Goal: Information Seeking & Learning: Learn about a topic

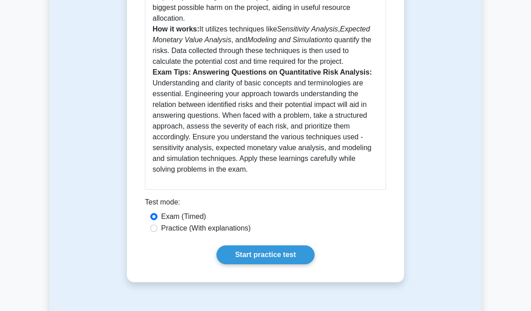
scroll to position [432, 0]
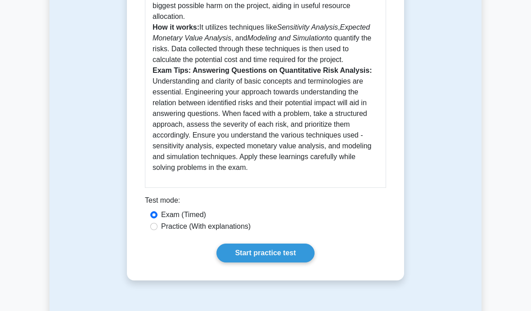
click at [283, 263] on link "Start practice test" at bounding box center [265, 253] width 98 height 19
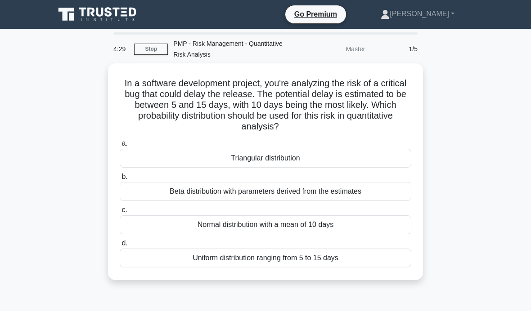
click at [368, 226] on div "Normal distribution with a mean of 10 days" at bounding box center [266, 224] width 292 height 19
click at [120, 213] on input "c. Normal distribution with a mean of 10 days" at bounding box center [120, 210] width 0 height 6
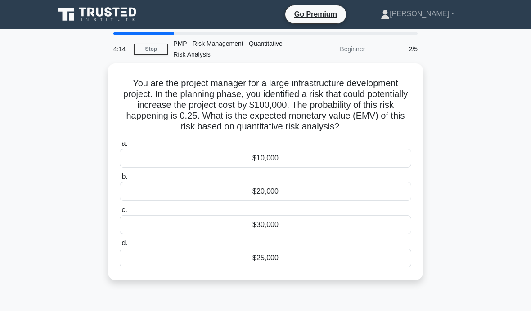
click at [387, 261] on div "$25,000" at bounding box center [266, 258] width 292 height 19
click at [120, 247] on input "d. $25,000" at bounding box center [120, 244] width 0 height 6
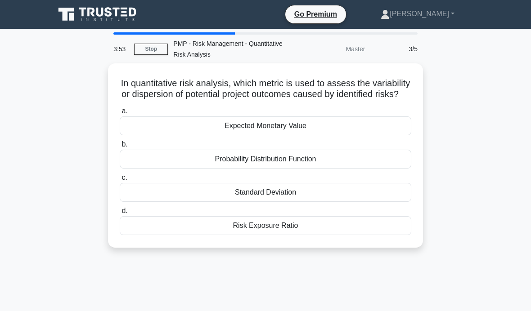
click at [385, 135] on div "Expected Monetary Value" at bounding box center [266, 126] width 292 height 19
click at [120, 114] on input "a. Expected Monetary Value" at bounding box center [120, 111] width 0 height 6
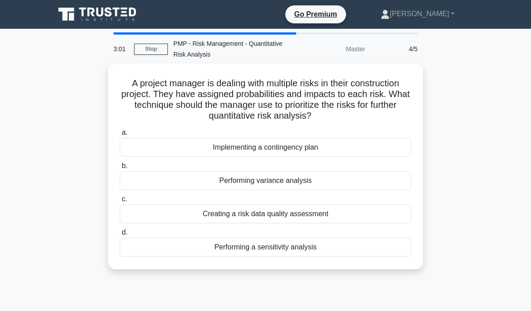
click at [388, 174] on div "Performing variance analysis" at bounding box center [266, 180] width 292 height 19
click at [120, 169] on input "b. Performing variance analysis" at bounding box center [120, 166] width 0 height 6
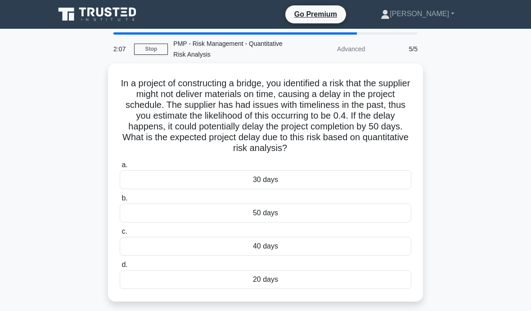
click at [316, 287] on div "20 days" at bounding box center [266, 279] width 292 height 19
click at [120, 268] on input "d. 20 days" at bounding box center [120, 265] width 0 height 6
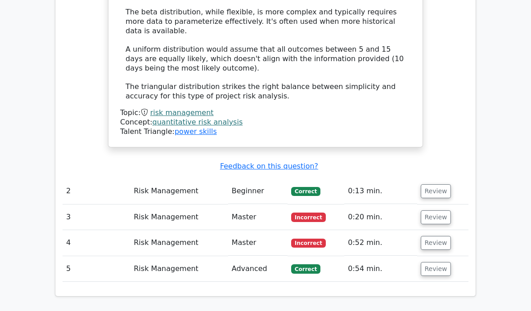
scroll to position [1160, 0]
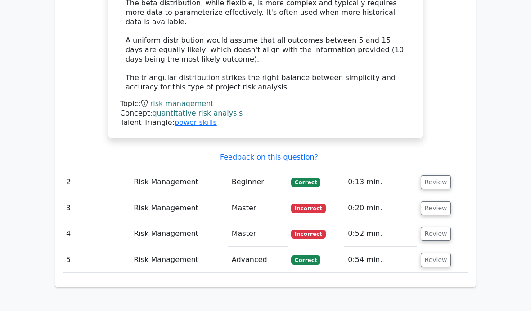
click at [436, 202] on button "Review" at bounding box center [436, 209] width 31 height 14
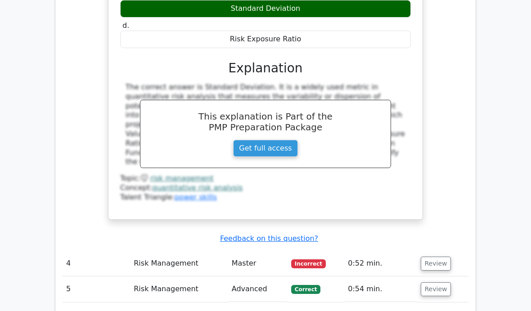
scroll to position [1503, 0]
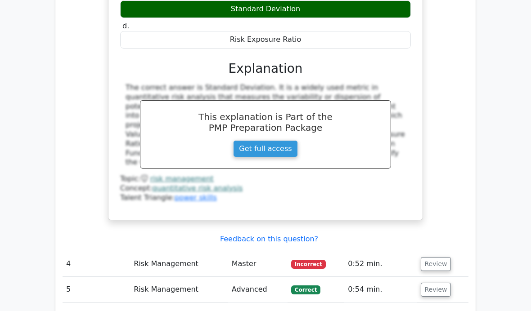
click at [441, 257] on button "Review" at bounding box center [436, 264] width 31 height 14
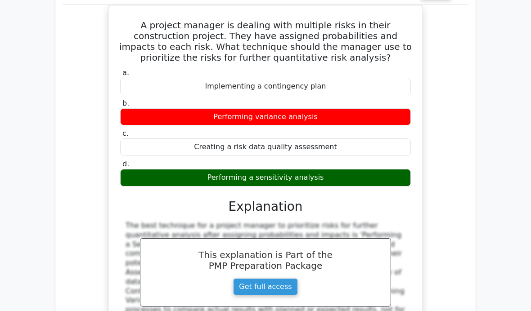
scroll to position [1688, 0]
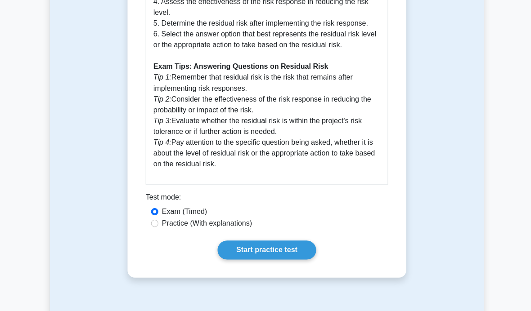
scroll to position [668, 0]
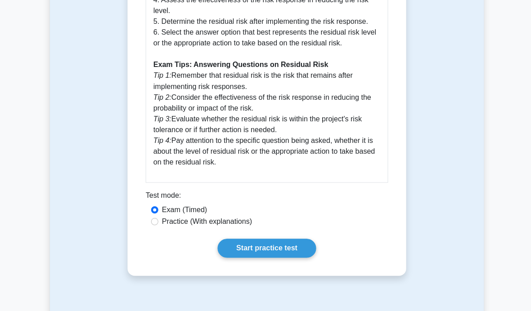
click at [284, 257] on link "Start practice test" at bounding box center [265, 247] width 98 height 19
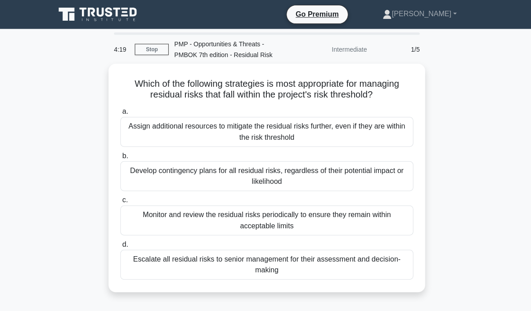
click at [333, 232] on div "Monitor and review the residual risks periodically to ensure they remain within…" at bounding box center [266, 220] width 292 height 30
click at [120, 202] on input "c. Monitor and review the residual risks periodically to ensure they remain wit…" at bounding box center [120, 200] width 0 height 6
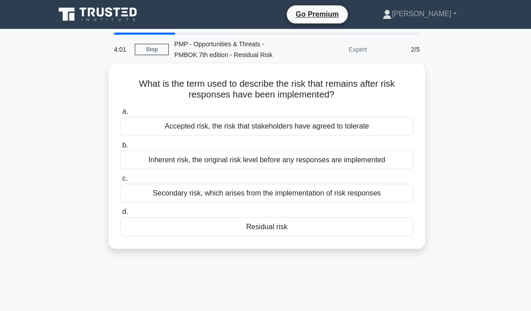
click at [310, 229] on div "Residual risk" at bounding box center [266, 225] width 292 height 19
click at [120, 214] on input "d. Residual risk" at bounding box center [120, 211] width 0 height 6
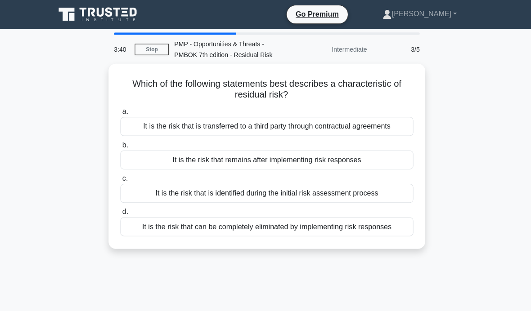
click at [364, 169] on div "It is the risk that remains after implementing risk responses" at bounding box center [266, 159] width 292 height 19
click at [120, 148] on input "b. It is the risk that remains after implementing risk responses" at bounding box center [120, 145] width 0 height 6
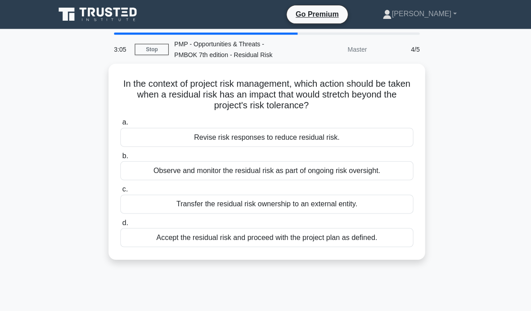
click at [383, 134] on div "Revise risk responses to reduce residual risk." at bounding box center [266, 136] width 292 height 19
click at [120, 125] on input "a. Revise risk responses to reduce residual risk." at bounding box center [120, 122] width 0 height 6
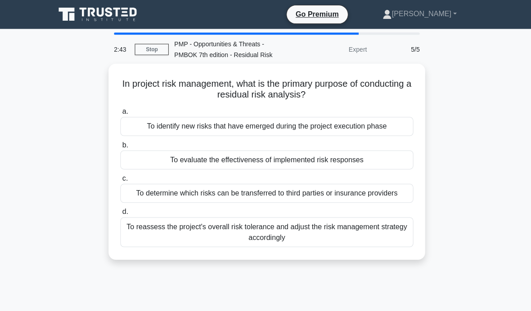
click at [184, 246] on div "To reassess the project's overall risk tolerance and adjust the risk management…" at bounding box center [266, 231] width 292 height 30
click at [120, 214] on input "d. To reassess the project's overall risk tolerance and adjust the risk managem…" at bounding box center [120, 211] width 0 height 6
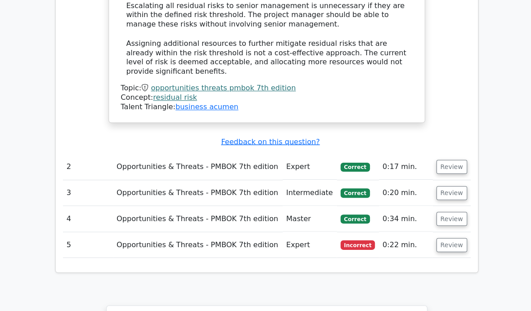
scroll to position [1064, 0]
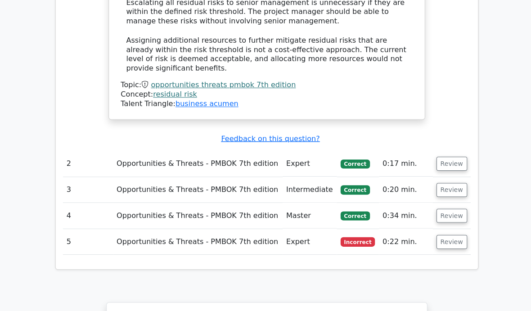
click at [455, 234] on button "Review" at bounding box center [449, 241] width 31 height 14
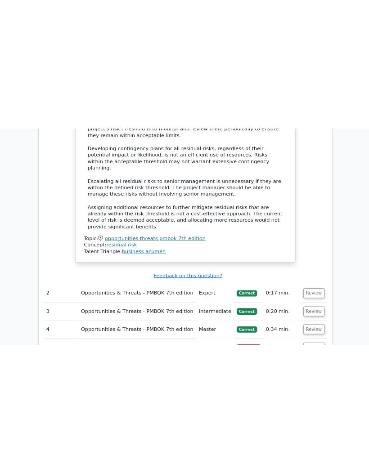
scroll to position [996, 0]
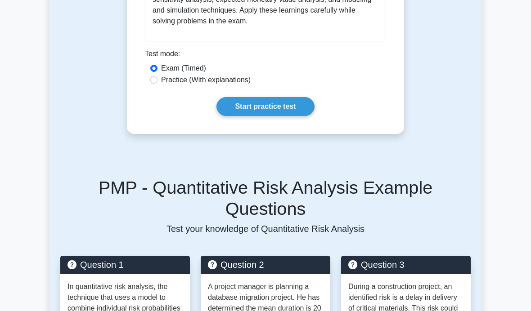
scroll to position [592, 0]
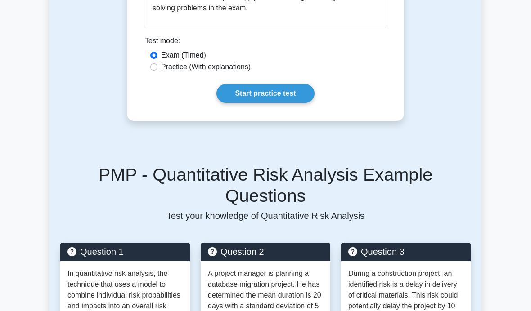
click at [286, 103] on link "Start practice test" at bounding box center [265, 93] width 98 height 19
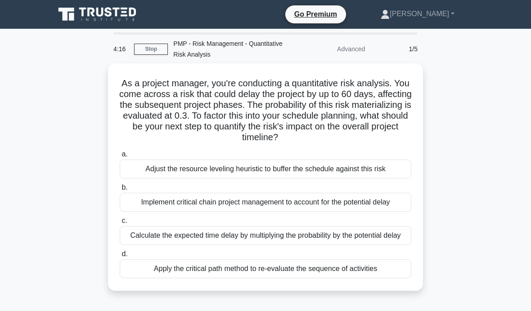
click at [233, 210] on div "Implement critical chain project management to account for the potential delay" at bounding box center [266, 202] width 292 height 19
click at [120, 191] on input "b. Implement critical chain project management to account for the potential del…" at bounding box center [120, 188] width 0 height 6
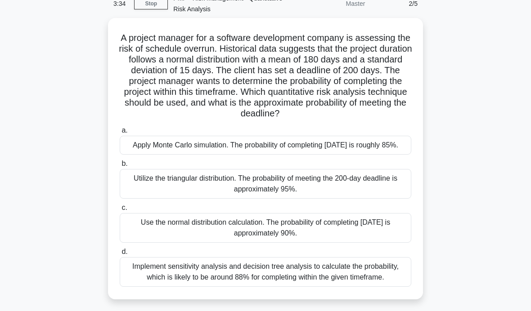
scroll to position [47, 0]
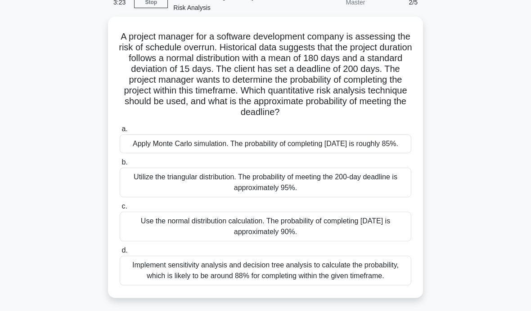
click at [373, 197] on div "Utilize the triangular distribution. The probability of meeting the 200-day dea…" at bounding box center [266, 183] width 292 height 30
click at [120, 166] on input "b. Utilize the triangular distribution. The probability of meeting the 200-day …" at bounding box center [120, 163] width 0 height 6
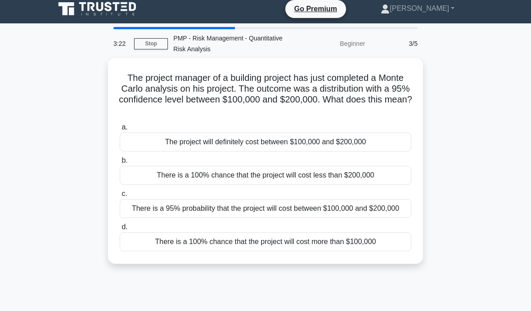
scroll to position [0, 0]
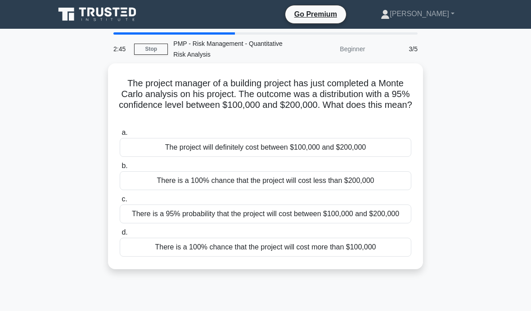
click at [379, 221] on div "There is a 95% probability that the project will cost between $100,000 and $200…" at bounding box center [266, 214] width 292 height 19
click at [120, 202] on input "c. There is a 95% probability that the project will cost between $100,000 and $…" at bounding box center [120, 200] width 0 height 6
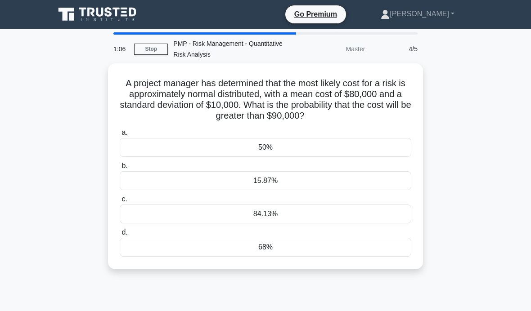
click at [290, 178] on div "15.87%" at bounding box center [266, 180] width 292 height 19
click at [120, 169] on input "b. 15.87%" at bounding box center [120, 166] width 0 height 6
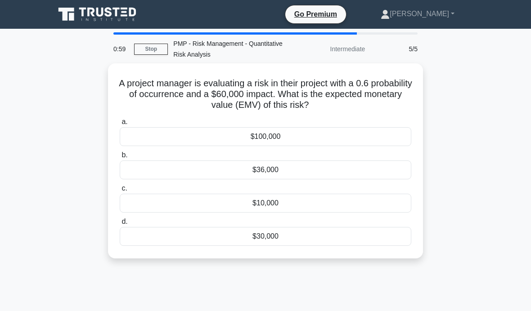
click at [332, 168] on div "$36,000" at bounding box center [266, 170] width 292 height 19
click at [120, 158] on input "b. $36,000" at bounding box center [120, 156] width 0 height 6
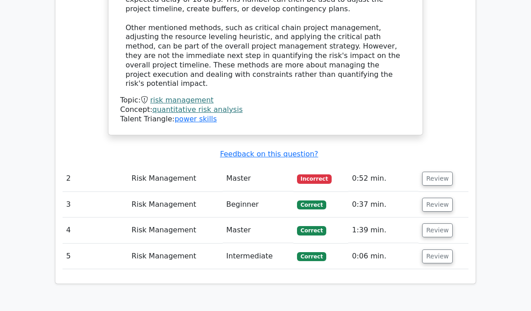
scroll to position [1099, 0]
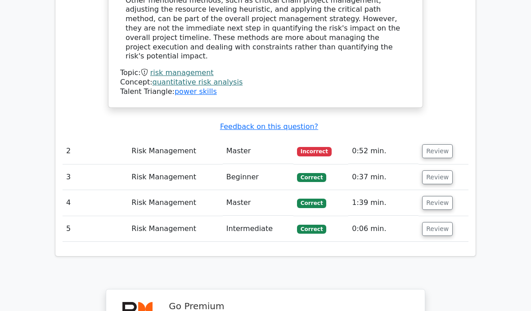
click at [446, 144] on button "Review" at bounding box center [437, 151] width 31 height 14
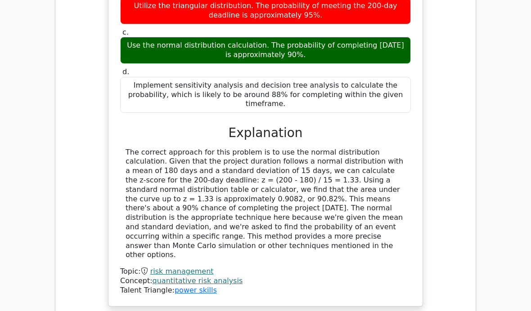
scroll to position [1431, 0]
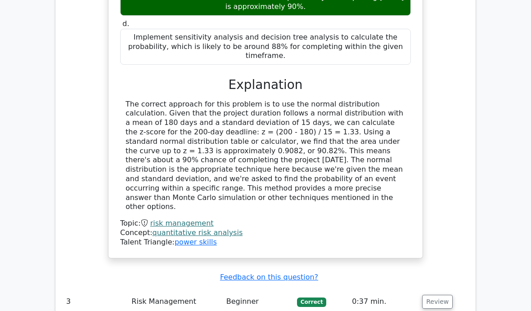
scroll to position [1481, 0]
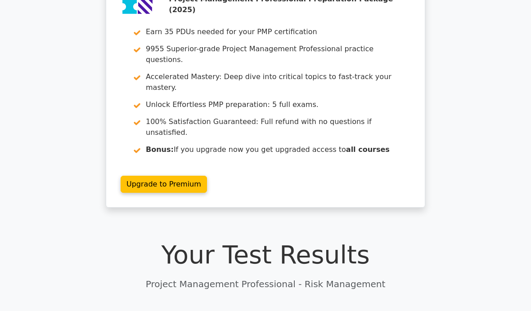
scroll to position [17, 0]
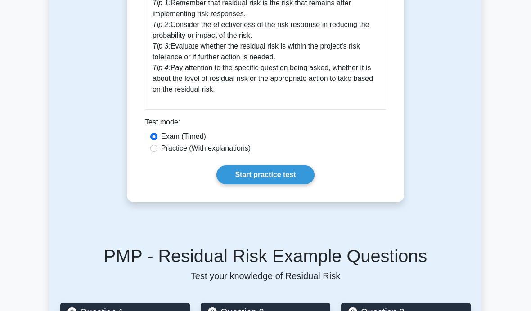
scroll to position [745, 0]
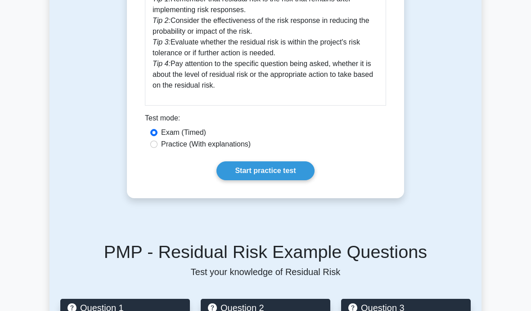
click at [286, 180] on link "Start practice test" at bounding box center [265, 170] width 98 height 19
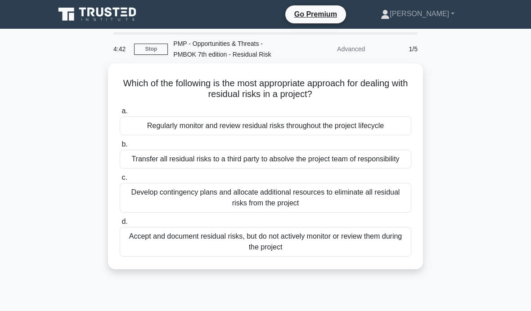
click at [377, 124] on div "Regularly monitor and review residual risks throughout the project lifecycle" at bounding box center [266, 126] width 292 height 19
click at [120, 114] on input "a. Regularly monitor and review residual risks throughout the project lifecycle" at bounding box center [120, 111] width 0 height 6
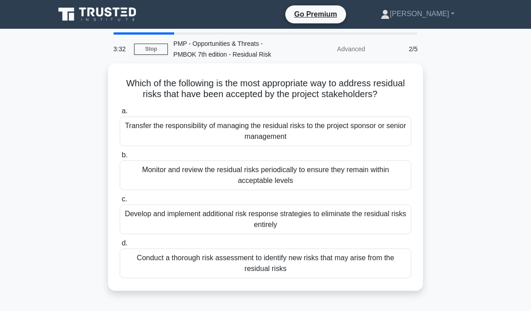
click at [260, 188] on div "Monitor and review the residual risks periodically to ensure they remain within…" at bounding box center [266, 176] width 292 height 30
click at [120, 158] on input "b. Monitor and review the residual risks periodically to ensure they remain wit…" at bounding box center [120, 156] width 0 height 6
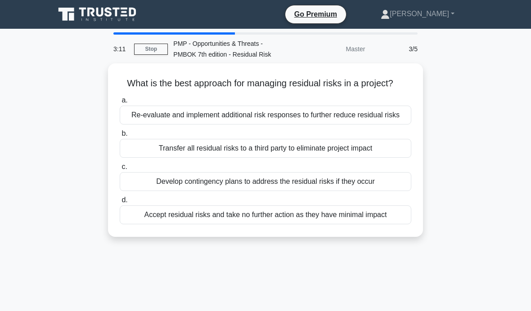
click at [216, 125] on div "Re-evaluate and implement additional risk responses to further reduce residual …" at bounding box center [266, 115] width 292 height 19
click at [120, 103] on input "a. Re-evaluate and implement additional risk responses to further reduce residu…" at bounding box center [120, 101] width 0 height 6
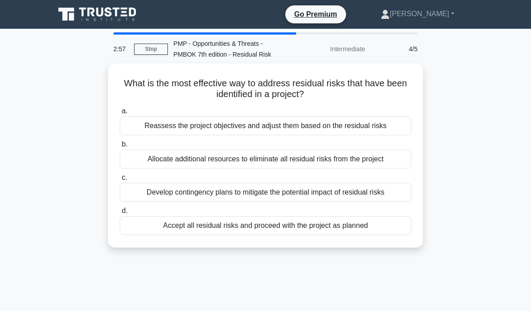
click at [215, 120] on div "Reassess the project objectives and adjust them based on the residual risks" at bounding box center [266, 126] width 292 height 19
click at [120, 114] on input "a. Reassess the project objectives and adjust them based on the residual risks" at bounding box center [120, 111] width 0 height 6
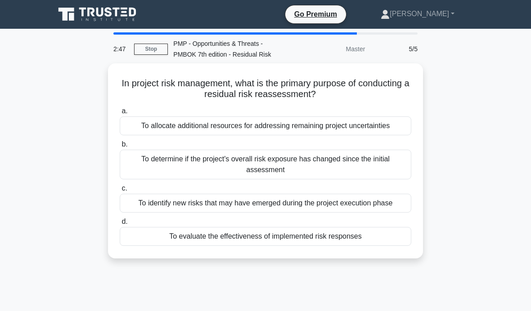
click at [183, 246] on div "To evaluate the effectiveness of implemented risk responses" at bounding box center [266, 236] width 292 height 19
click at [120, 225] on input "d. To evaluate the effectiveness of implemented risk responses" at bounding box center [120, 222] width 0 height 6
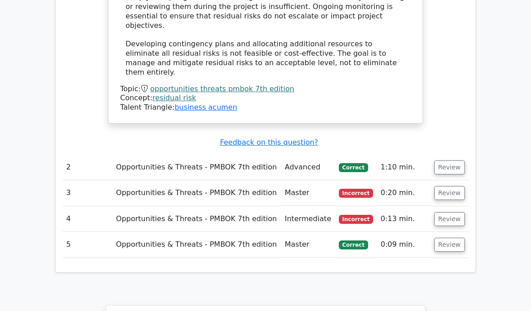
scroll to position [1076, 0]
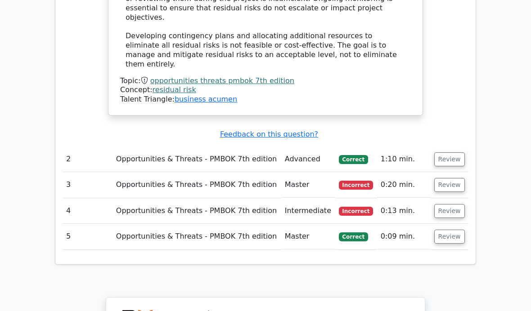
click at [451, 178] on button "Review" at bounding box center [449, 185] width 31 height 14
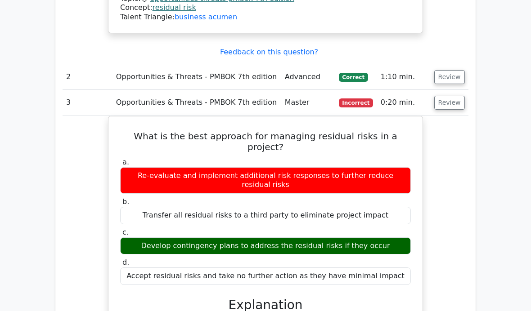
scroll to position [1159, 0]
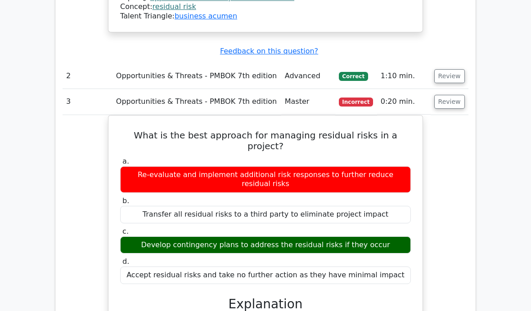
click at [451, 69] on button "Review" at bounding box center [449, 76] width 31 height 14
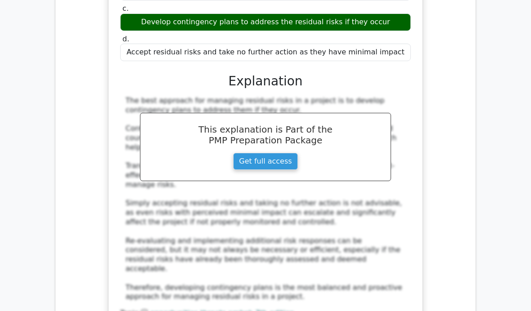
scroll to position [1832, 0]
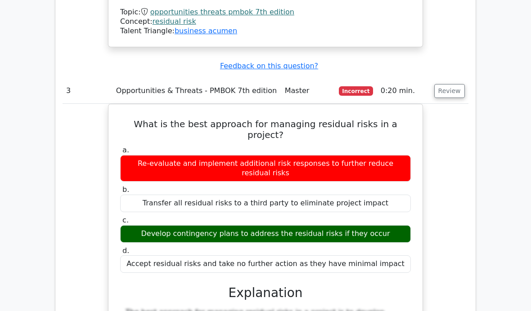
scroll to position [1622, 0]
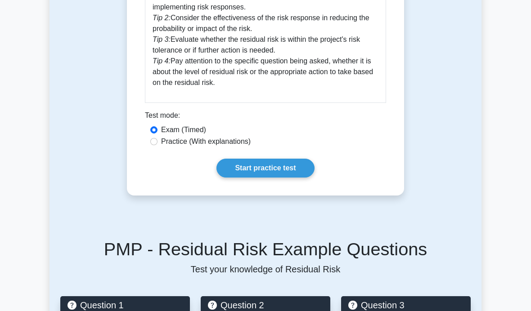
scroll to position [804, 0]
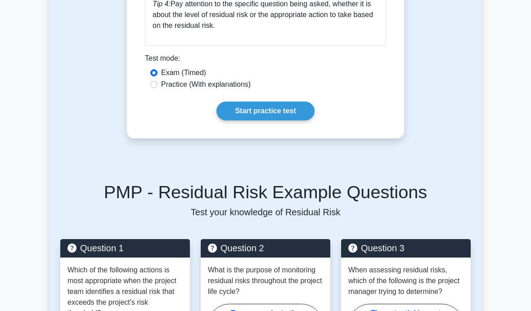
click at [296, 121] on link "Start practice test" at bounding box center [265, 111] width 98 height 19
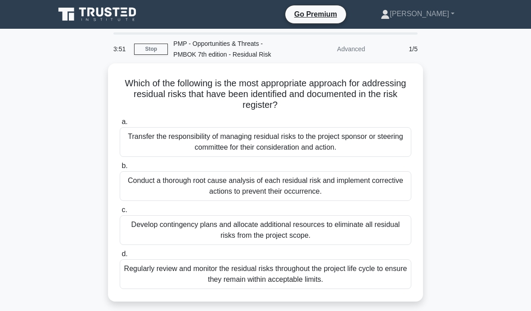
click at [390, 182] on div "Conduct a thorough root cause analysis of each residual risk and implement corr…" at bounding box center [266, 186] width 292 height 30
click at [120, 169] on input "b. Conduct a thorough root cause analysis of each residual risk and implement c…" at bounding box center [120, 166] width 0 height 6
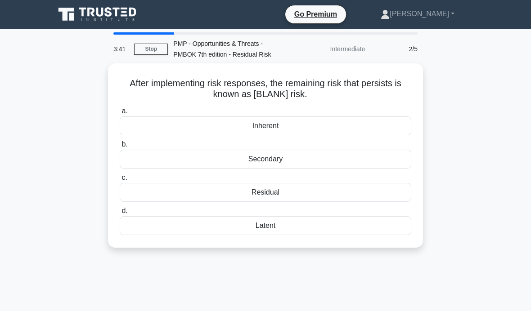
click at [384, 189] on div "Residual" at bounding box center [266, 192] width 292 height 19
click at [120, 181] on input "c. Residual" at bounding box center [120, 178] width 0 height 6
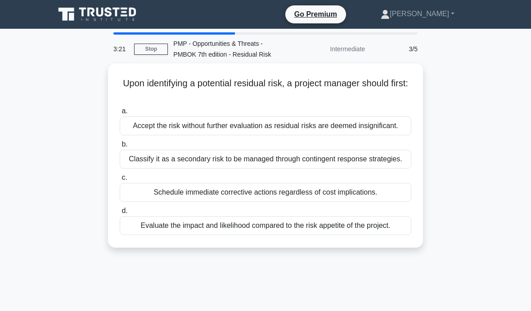
click at [377, 235] on div "Evaluate the impact and likelihood compared to the risk appetite of the project." at bounding box center [266, 225] width 292 height 19
click at [120, 214] on input "d. Evaluate the impact and likelihood compared to the risk appetite of the proj…" at bounding box center [120, 211] width 0 height 6
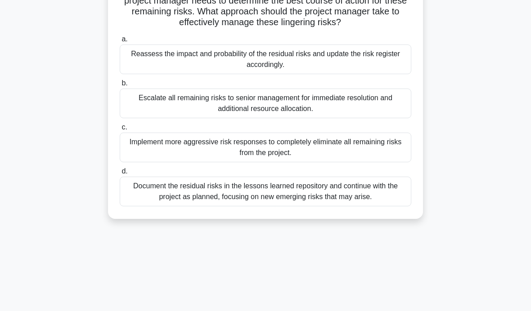
scroll to position [116, 0]
click at [386, 67] on div "Reassess the impact and probability of the residual risks and update the risk r…" at bounding box center [266, 59] width 292 height 30
click at [120, 42] on input "a. Reassess the impact and probability of the residual risks and update the ris…" at bounding box center [120, 39] width 0 height 6
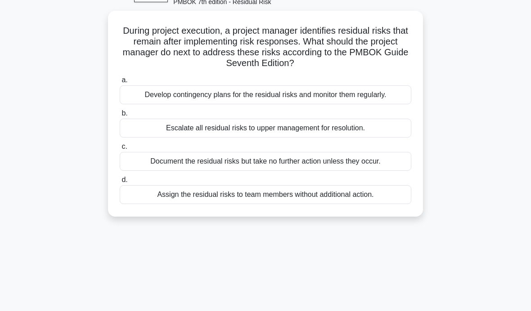
scroll to position [53, 0]
click at [397, 96] on div "Develop contingency plans for the residual risks and monitor them regularly." at bounding box center [266, 94] width 292 height 19
click at [120, 83] on input "a. Develop contingency plans for the residual risks and monitor them regularly." at bounding box center [120, 80] width 0 height 6
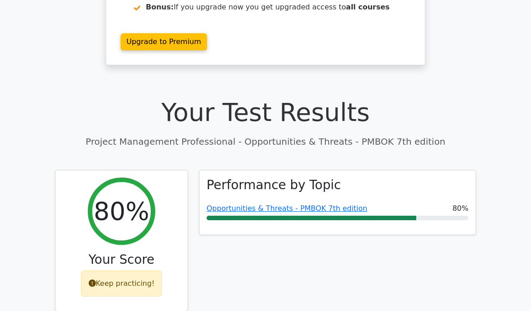
scroll to position [202, 0]
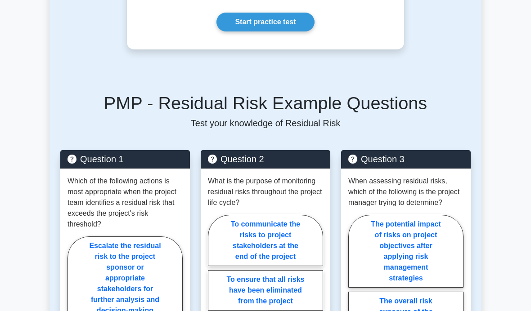
scroll to position [881, 0]
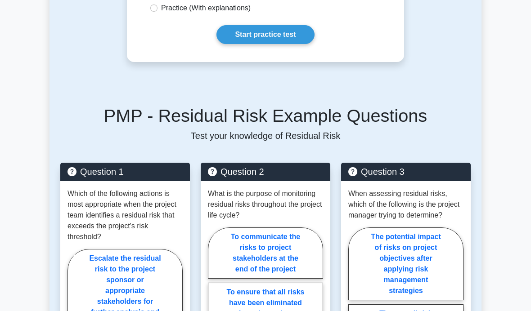
click at [298, 44] on link "Start practice test" at bounding box center [265, 34] width 98 height 19
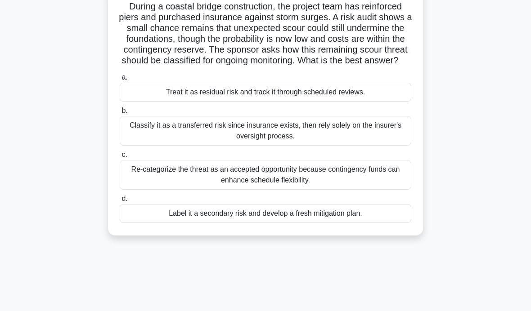
scroll to position [80, 0]
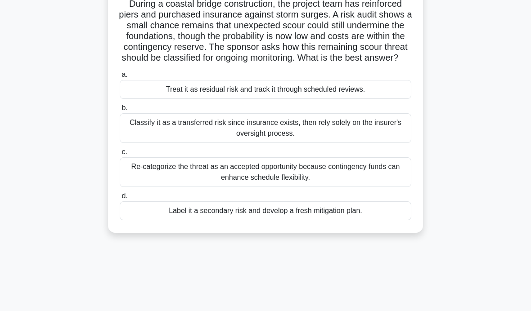
click at [368, 99] on div "Treat it as residual risk and track it through scheduled reviews." at bounding box center [266, 89] width 292 height 19
click at [120, 78] on input "a. Treat it as residual risk and track it through scheduled reviews." at bounding box center [120, 75] width 0 height 6
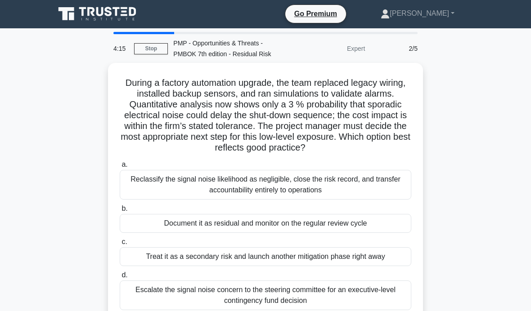
scroll to position [0, 0]
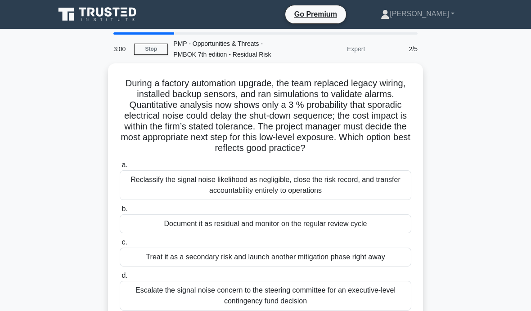
click at [233, 233] on div "Document it as residual and monitor on the regular review cycle" at bounding box center [266, 224] width 292 height 19
click at [120, 212] on input "b. Document it as residual and monitor on the regular review cycle" at bounding box center [120, 209] width 0 height 6
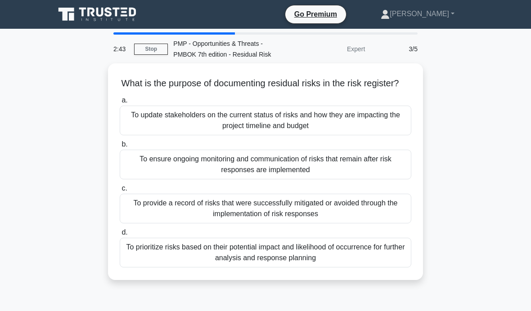
click at [299, 170] on div "To ensure ongoing monitoring and communication of risks that remain after risk …" at bounding box center [266, 165] width 292 height 30
click at [120, 148] on input "b. To ensure ongoing monitoring and communication of risks that remain after ri…" at bounding box center [120, 145] width 0 height 6
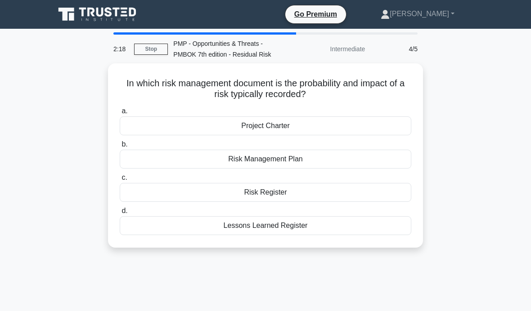
click at [251, 189] on div "Risk Register" at bounding box center [266, 192] width 292 height 19
click at [120, 181] on input "c. Risk Register" at bounding box center [120, 178] width 0 height 6
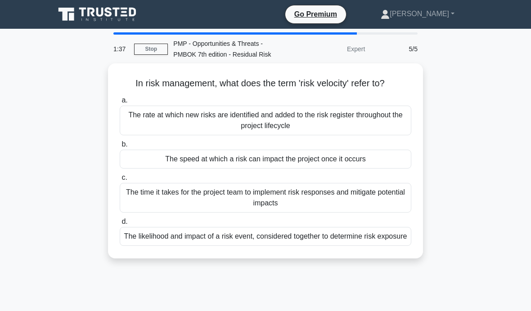
click at [162, 246] on div "The likelihood and impact of a risk event, considered together to determine ris…" at bounding box center [266, 236] width 292 height 19
click at [120, 225] on input "d. The likelihood and impact of a risk event, considered together to determine …" at bounding box center [120, 222] width 0 height 6
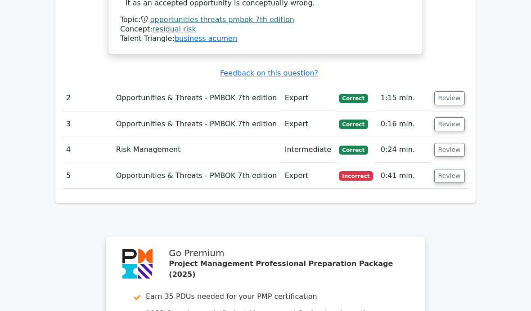
scroll to position [1215, 0]
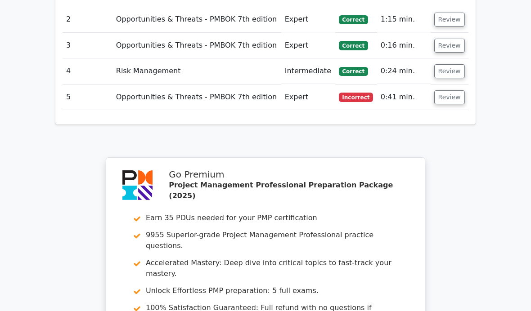
click at [459, 90] on button "Review" at bounding box center [449, 97] width 31 height 14
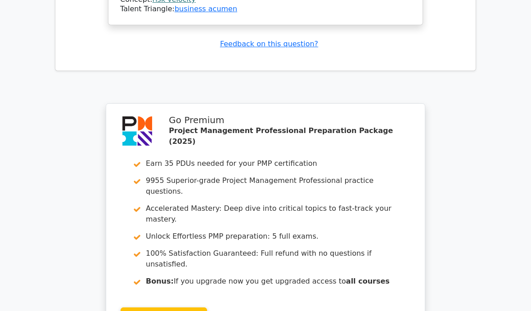
scroll to position [1759, 0]
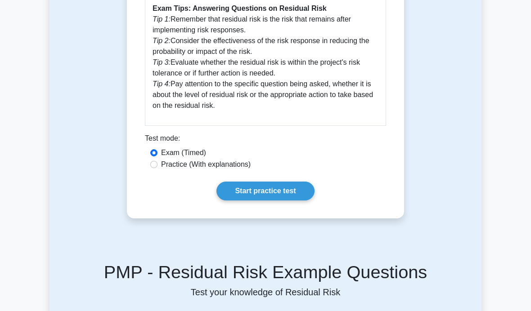
scroll to position [727, 0]
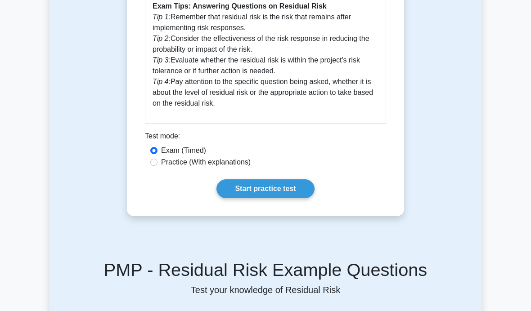
click at [290, 198] on link "Start practice test" at bounding box center [265, 188] width 98 height 19
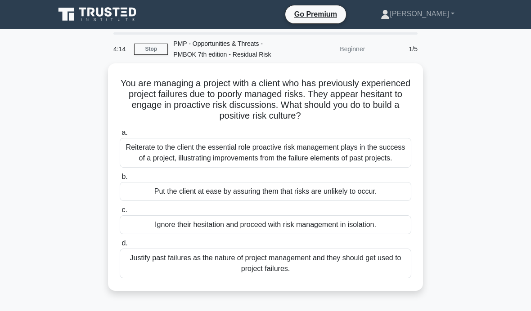
click at [377, 151] on div "Reiterate to the client the essential role proactive risk management plays in t…" at bounding box center [266, 153] width 292 height 30
click at [120, 136] on input "a. Reiterate to the client the essential role proactive risk management plays i…" at bounding box center [120, 133] width 0 height 6
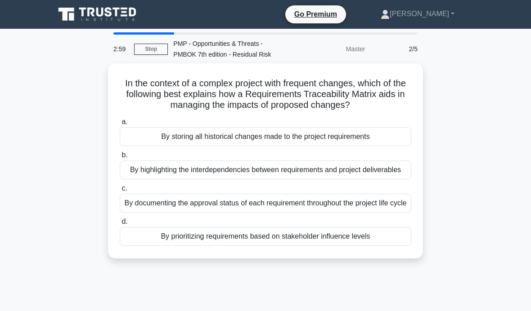
click at [381, 179] on div "By highlighting the interdependencies between requirements and project delivera…" at bounding box center [266, 170] width 292 height 19
click at [120, 158] on input "b. By highlighting the interdependencies between requirements and project deliv…" at bounding box center [120, 156] width 0 height 6
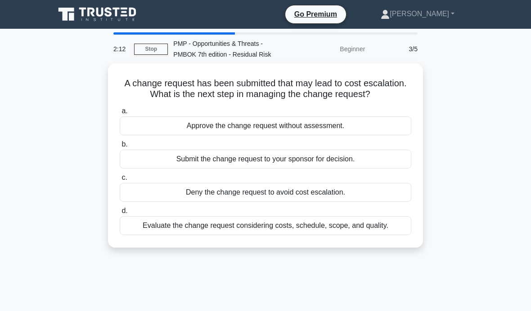
click at [387, 231] on div "Evaluate the change request considering costs, schedule, scope, and quality." at bounding box center [266, 225] width 292 height 19
click at [120, 214] on input "d. Evaluate the change request considering costs, schedule, scope, and quality." at bounding box center [120, 211] width 0 height 6
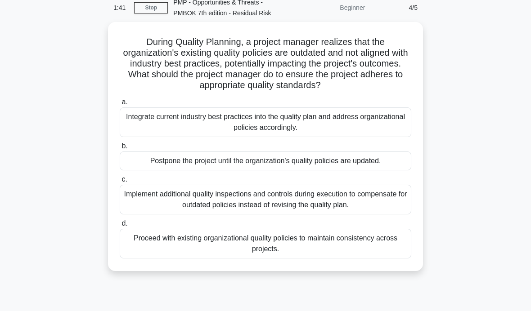
scroll to position [44, 0]
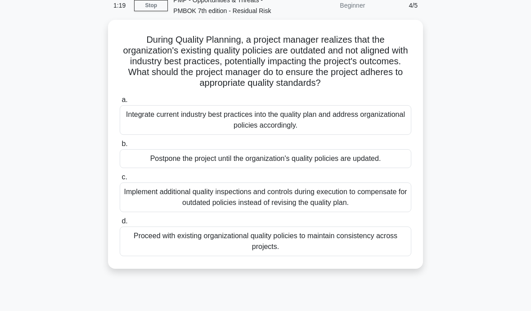
click at [378, 127] on div "Integrate current industry best practices into the quality plan and address org…" at bounding box center [266, 120] width 292 height 30
click at [120, 103] on input "a. Integrate current industry best practices into the quality plan and address …" at bounding box center [120, 100] width 0 height 6
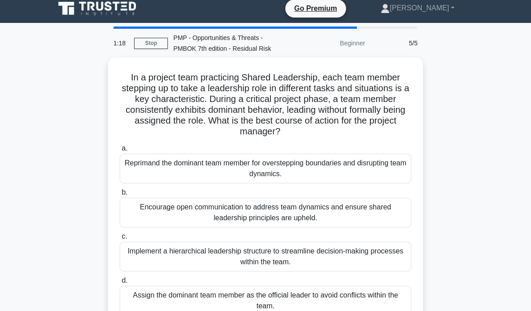
scroll to position [0, 0]
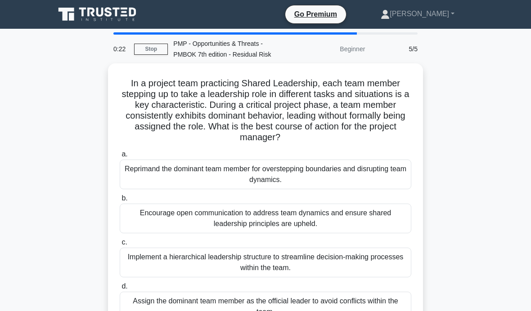
click at [386, 213] on div "Encourage open communication to address team dynamics and ensure shared leaders…" at bounding box center [266, 219] width 292 height 30
click at [120, 202] on input "b. Encourage open communication to address team dynamics and ensure shared lead…" at bounding box center [120, 199] width 0 height 6
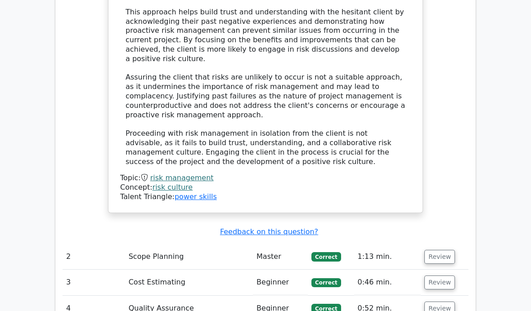
scroll to position [1033, 0]
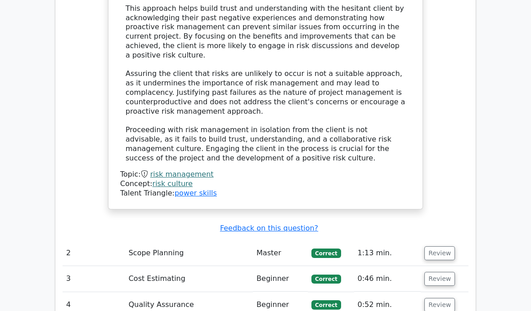
click at [446, 247] on button "Review" at bounding box center [439, 254] width 31 height 14
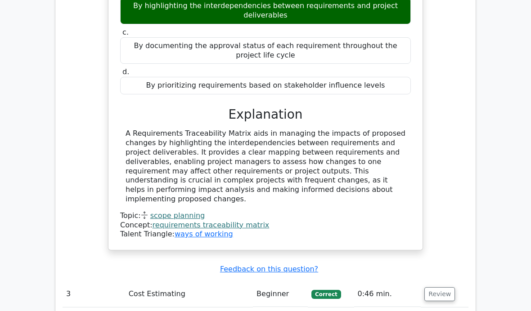
scroll to position [1410, 0]
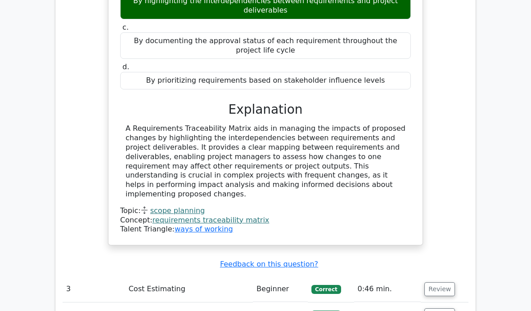
click at [445, 283] on button "Review" at bounding box center [439, 290] width 31 height 14
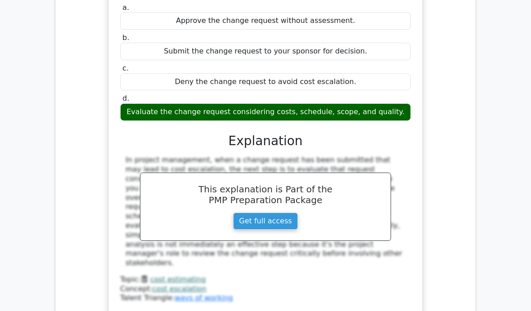
scroll to position [1779, 0]
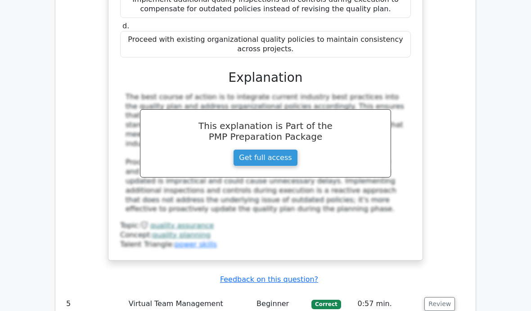
scroll to position [2325, 0]
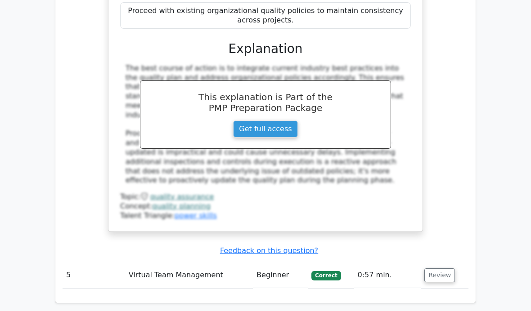
click at [435, 269] on button "Review" at bounding box center [439, 276] width 31 height 14
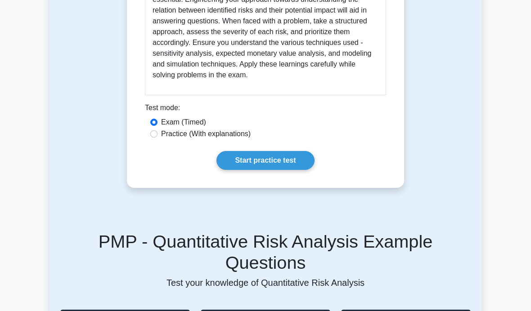
scroll to position [526, 0]
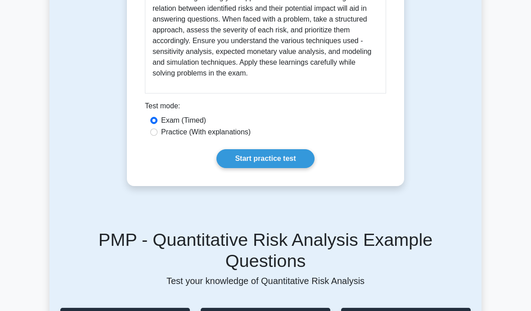
click at [303, 168] on link "Start practice test" at bounding box center [265, 158] width 98 height 19
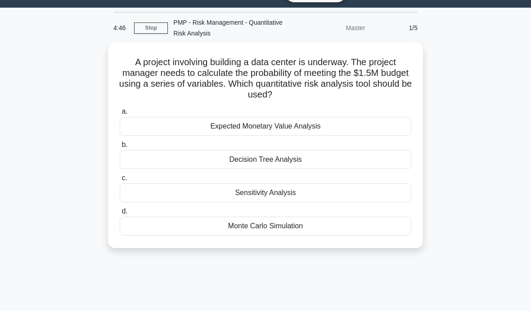
scroll to position [23, 0]
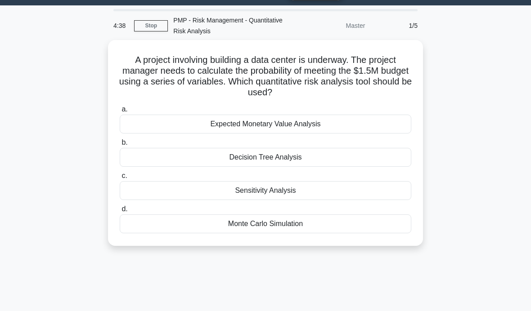
click at [367, 126] on div "Expected Monetary Value Analysis" at bounding box center [266, 124] width 292 height 19
click at [120, 112] on input "a. Expected Monetary Value Analysis" at bounding box center [120, 110] width 0 height 6
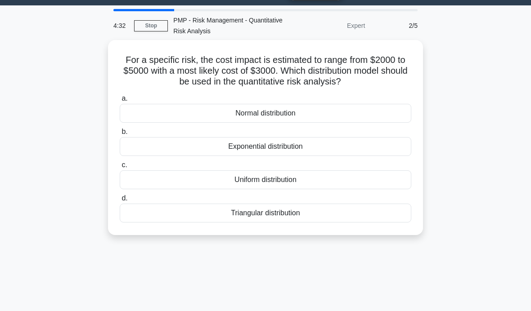
click at [358, 219] on div "Triangular distribution" at bounding box center [266, 213] width 292 height 19
click at [120, 202] on input "d. Triangular distribution" at bounding box center [120, 199] width 0 height 6
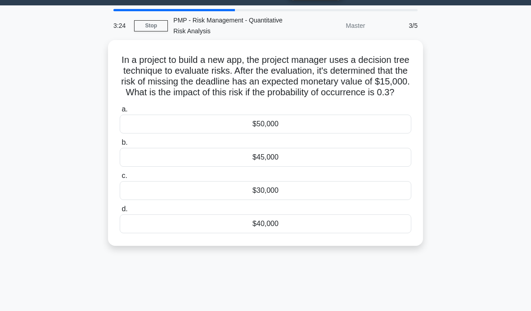
click at [324, 130] on div "$50,000" at bounding box center [266, 124] width 292 height 19
click at [120, 112] on input "a. $50,000" at bounding box center [120, 110] width 0 height 6
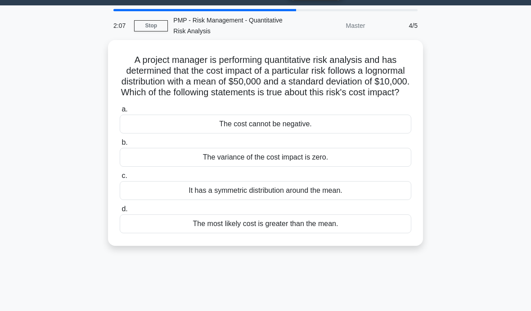
click at [376, 197] on div "It has a symmetric distribution around the mean." at bounding box center [266, 190] width 292 height 19
click at [120, 179] on input "c. It has a symmetric distribution around the mean." at bounding box center [120, 176] width 0 height 6
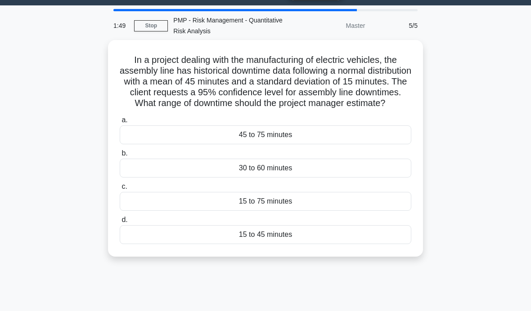
click at [492, 101] on main "1:49 Stop PMP - Risk Management - Quantitative Risk Analysis Master 5/5 In a pr…" at bounding box center [265, 233] width 531 height 457
click at [355, 178] on div "30 to 60 minutes" at bounding box center [266, 168] width 292 height 19
click at [120, 157] on input "b. 30 to 60 minutes" at bounding box center [120, 154] width 0 height 6
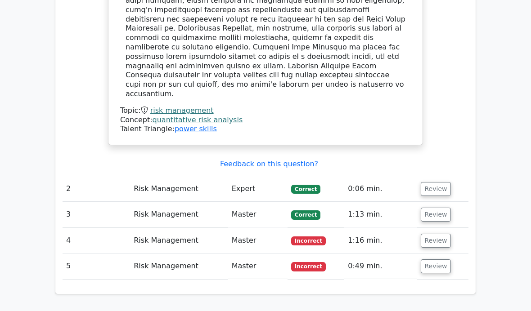
scroll to position [1026, 0]
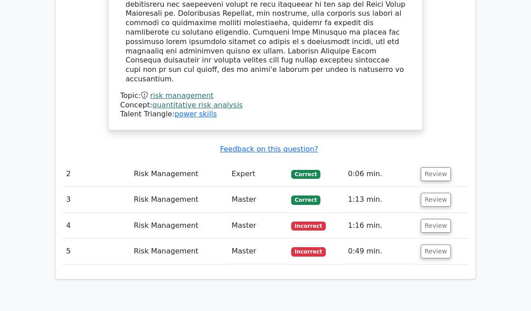
click at [432, 219] on button "Review" at bounding box center [436, 226] width 31 height 14
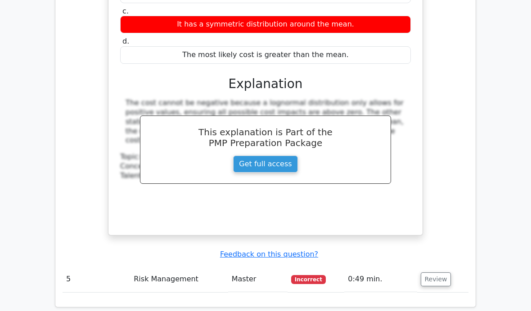
scroll to position [1425, 0]
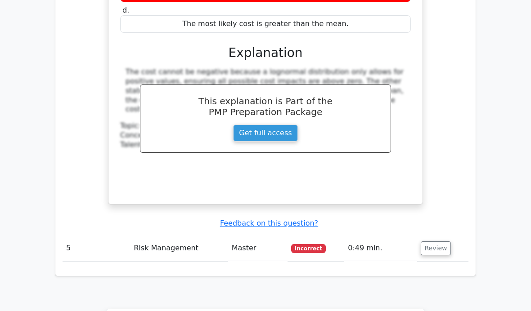
click at [435, 242] on button "Review" at bounding box center [436, 249] width 31 height 14
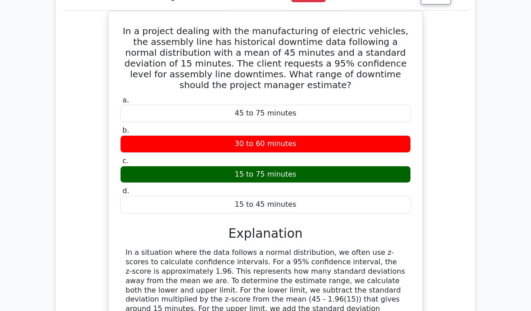
scroll to position [1711, 0]
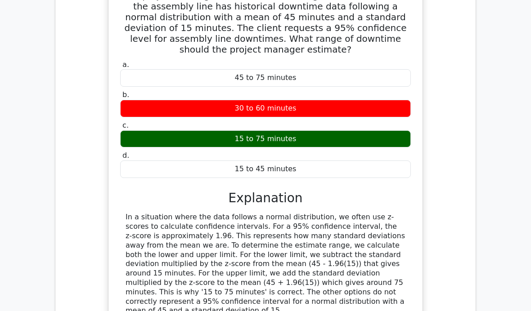
click at [467, 202] on div "In a project dealing with the manufacturing of electric vehicles, the assembly …" at bounding box center [266, 174] width 406 height 398
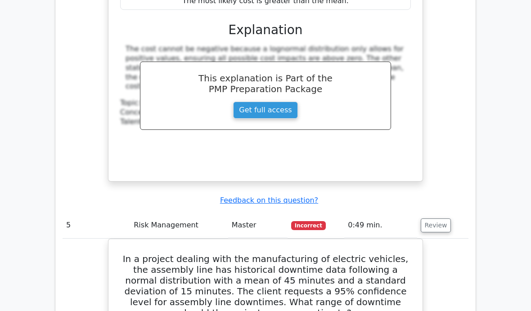
scroll to position [1433, 0]
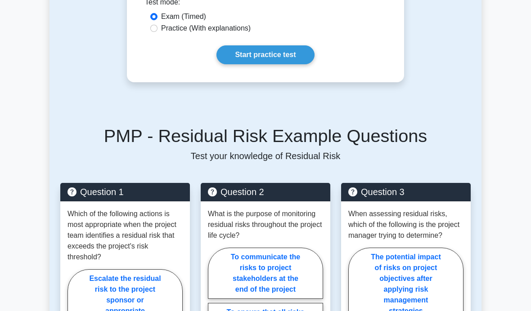
scroll to position [860, 0]
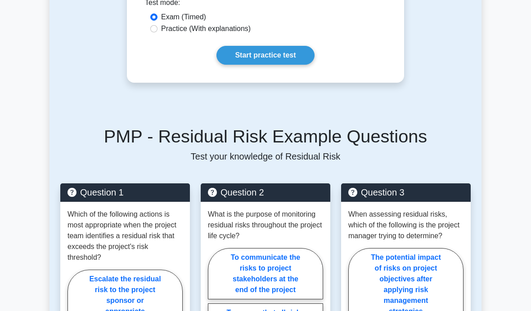
click at [279, 65] on link "Start practice test" at bounding box center [265, 55] width 98 height 19
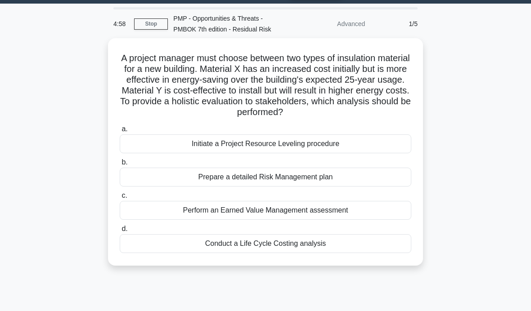
scroll to position [30, 0]
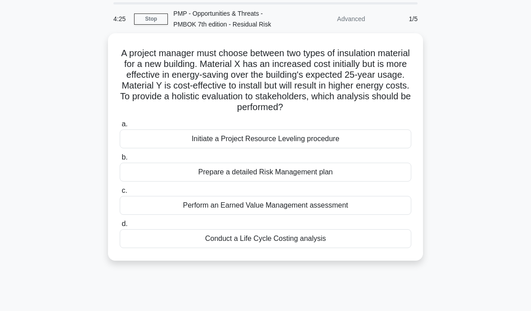
click at [368, 215] on div "Perform an Earned Value Management assessment" at bounding box center [266, 205] width 292 height 19
click at [120, 194] on input "c. Perform an Earned Value Management assessment" at bounding box center [120, 191] width 0 height 6
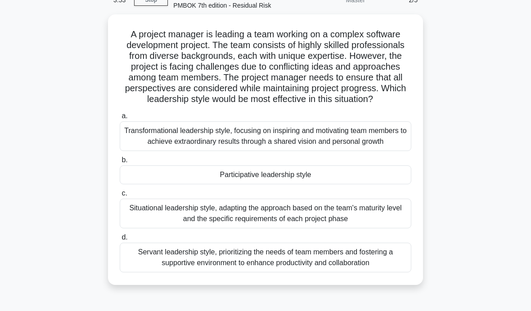
scroll to position [50, 0]
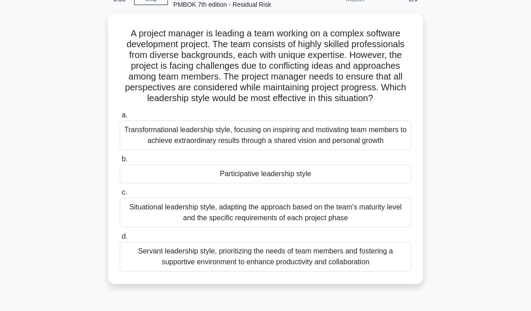
click at [390, 272] on div "Servant leadership style, prioritizing the needs of team members and fostering …" at bounding box center [266, 257] width 292 height 30
click at [120, 240] on input "d. Servant leadership style, prioritizing the needs of team members and fosteri…" at bounding box center [120, 237] width 0 height 6
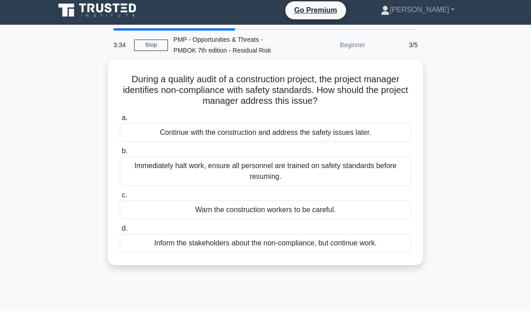
scroll to position [0, 0]
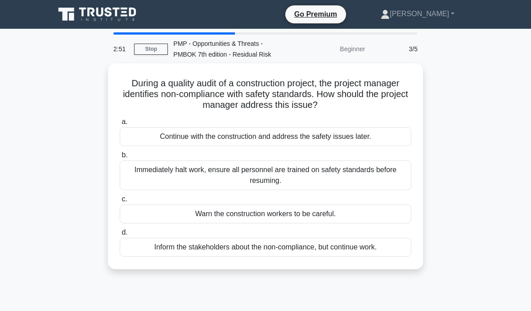
click at [377, 176] on div "Immediately halt work, ensure all personnel are trained on safety standards bef…" at bounding box center [266, 176] width 292 height 30
click at [120, 158] on input "b. Immediately halt work, ensure all personnel are trained on safety standards …" at bounding box center [120, 156] width 0 height 6
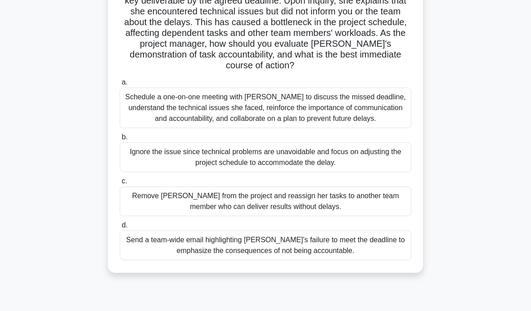
scroll to position [105, 0]
click at [373, 116] on div "Schedule a one-on-one meeting with Emily to discuss the missed deadline, unders…" at bounding box center [266, 107] width 292 height 40
click at [120, 85] on input "a. Schedule a one-on-one meeting with Emily to discuss the missed deadline, und…" at bounding box center [120, 82] width 0 height 6
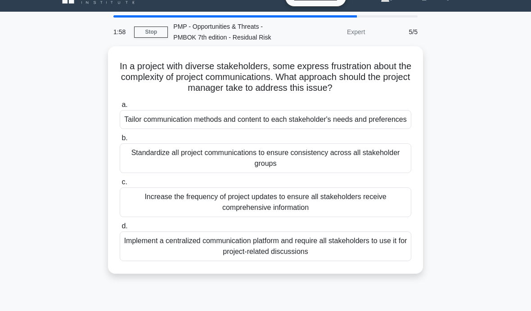
scroll to position [0, 0]
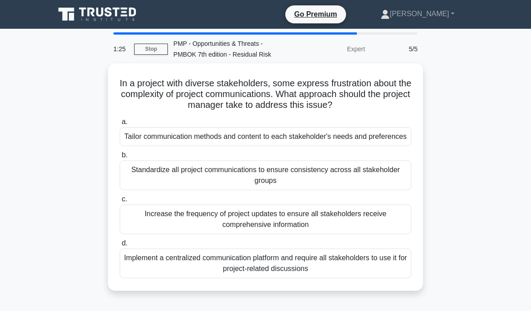
click at [354, 278] on div "Implement a centralized communication platform and require all stakeholders to …" at bounding box center [266, 264] width 292 height 30
click at [120, 247] on input "d. Implement a centralized communication platform and require all stakeholders …" at bounding box center [120, 244] width 0 height 6
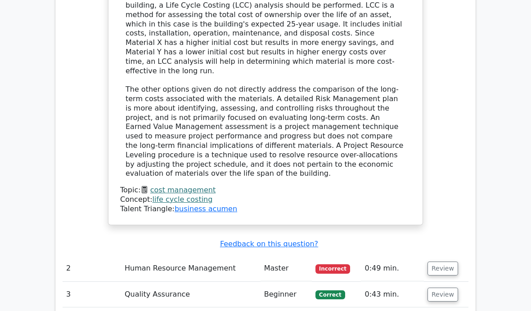
scroll to position [987, 0]
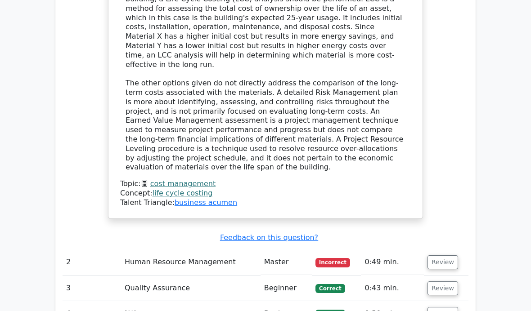
click at [453, 256] on button "Review" at bounding box center [442, 263] width 31 height 14
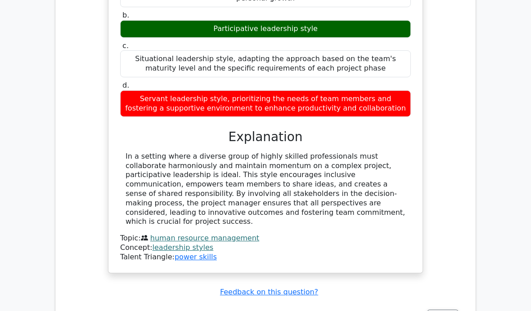
scroll to position [1413, 0]
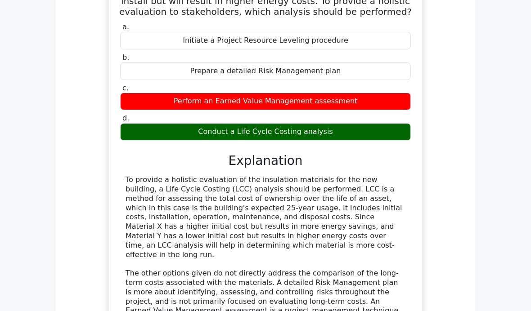
scroll to position [798, 0]
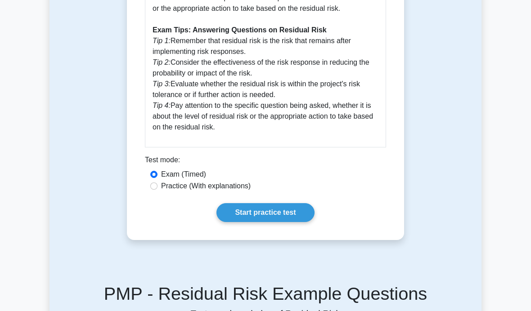
scroll to position [707, 0]
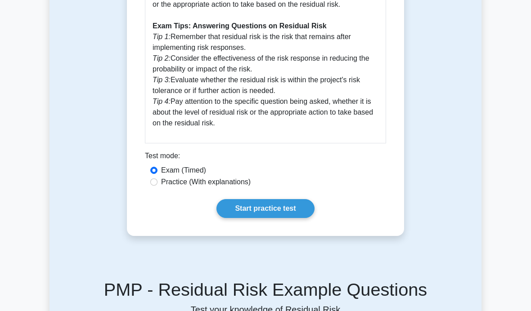
click at [281, 218] on link "Start practice test" at bounding box center [265, 208] width 98 height 19
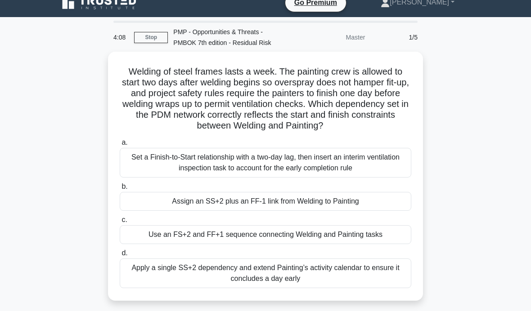
scroll to position [12, 0]
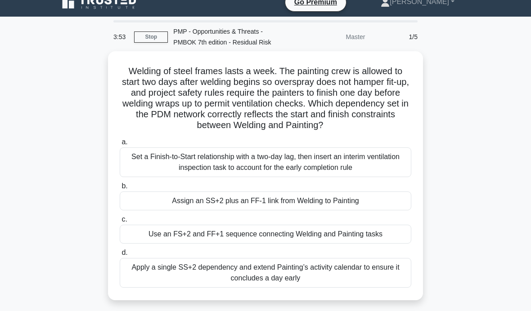
click at [384, 211] on div "Assign an SS+2 plus an FF-1 link from Welding to Painting" at bounding box center [266, 201] width 292 height 19
click at [120, 189] on input "b. Assign an SS+2 plus an FF-1 link from Welding to Painting" at bounding box center [120, 187] width 0 height 6
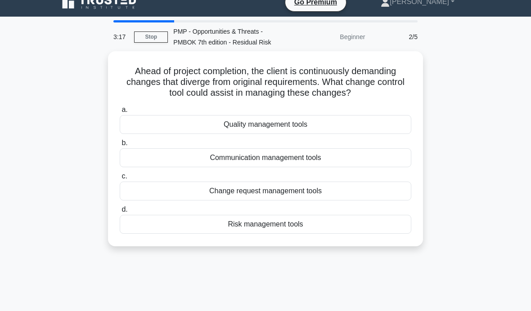
click at [343, 201] on div "Change request management tools" at bounding box center [266, 191] width 292 height 19
click at [120, 179] on input "c. Change request management tools" at bounding box center [120, 177] width 0 height 6
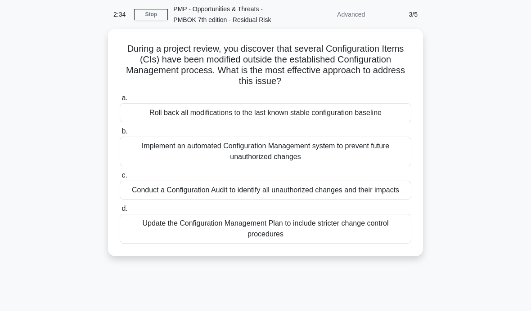
scroll to position [35, 0]
click at [191, 194] on div "Conduct a Configuration Audit to identify all unauthorized changes and their im…" at bounding box center [266, 189] width 292 height 19
click at [120, 178] on input "c. Conduct a Configuration Audit to identify all unauthorized changes and their…" at bounding box center [120, 175] width 0 height 6
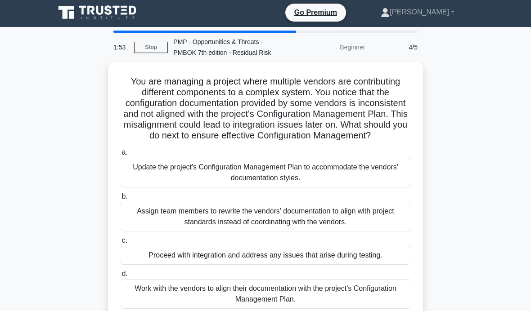
scroll to position [0, 0]
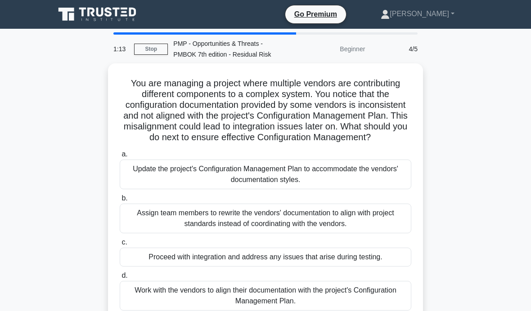
click at [144, 311] on div "Work with the vendors to align their documentation with the project's Configura…" at bounding box center [266, 296] width 292 height 30
click at [120, 279] on input "d. Work with the vendors to align their documentation with the project's Config…" at bounding box center [120, 276] width 0 height 6
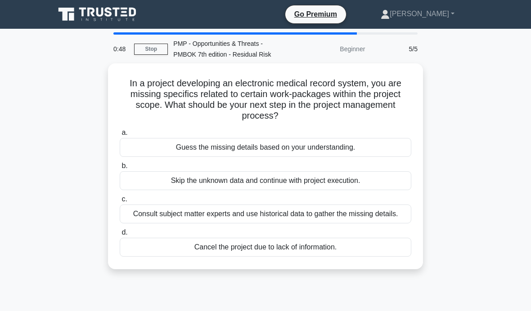
click at [174, 220] on div "Consult subject matter experts and use historical data to gather the missing de…" at bounding box center [266, 214] width 292 height 19
click at [120, 202] on input "c. Consult subject matter experts and use historical data to gather the missing…" at bounding box center [120, 200] width 0 height 6
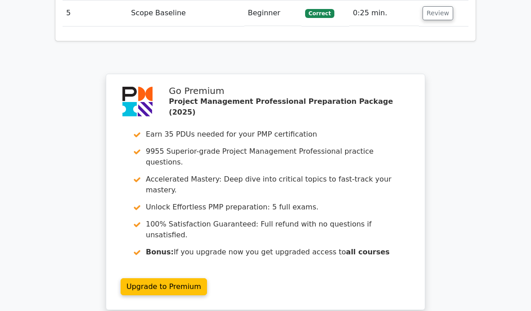
scroll to position [1307, 0]
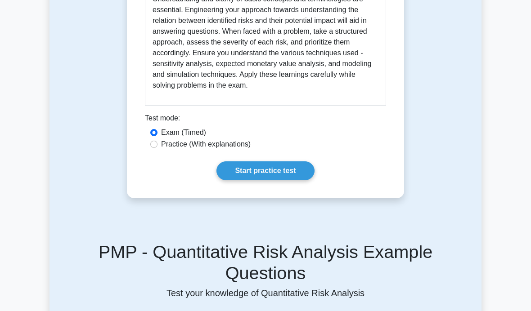
scroll to position [529, 0]
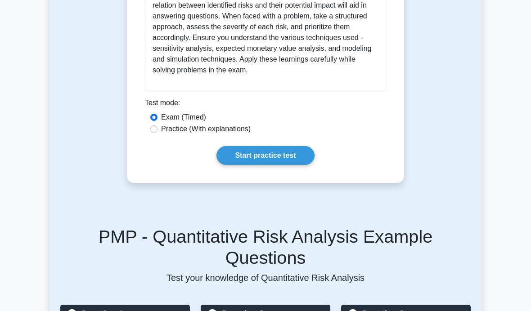
click at [292, 165] on link "Start practice test" at bounding box center [265, 155] width 98 height 19
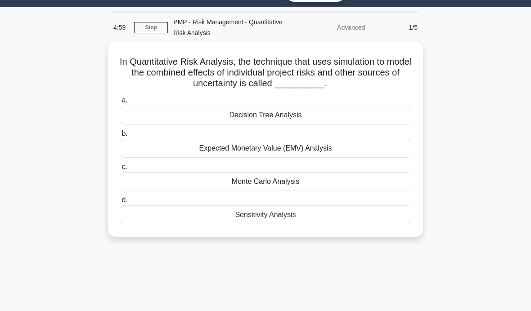
scroll to position [22, 0]
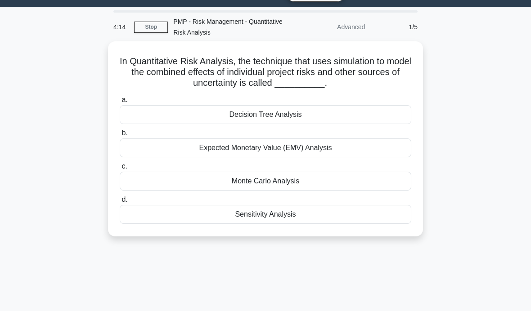
click at [301, 178] on div "Monte Carlo Analysis" at bounding box center [266, 181] width 292 height 19
click at [120, 170] on input "c. Monte Carlo Analysis" at bounding box center [120, 167] width 0 height 6
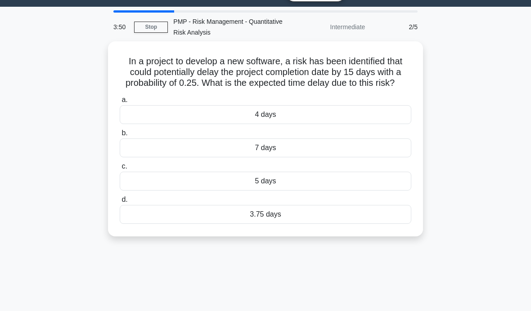
click at [283, 224] on div "3.75 days" at bounding box center [266, 214] width 292 height 19
click at [120, 203] on input "d. 3.75 days" at bounding box center [120, 200] width 0 height 6
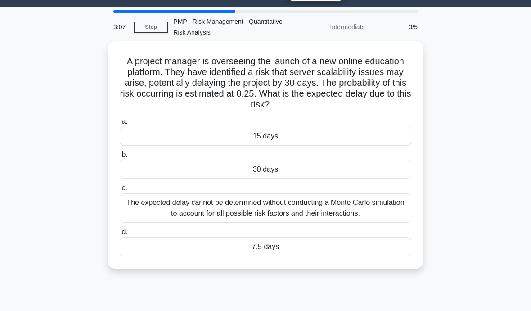
click at [294, 244] on div "7.5 days" at bounding box center [266, 247] width 292 height 19
click at [120, 235] on input "d. 7.5 days" at bounding box center [120, 232] width 0 height 6
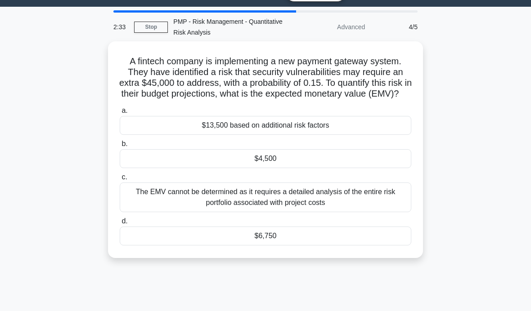
click at [278, 242] on div "$6,750" at bounding box center [266, 236] width 292 height 19
click at [120, 224] on input "d. $6,750" at bounding box center [120, 222] width 0 height 6
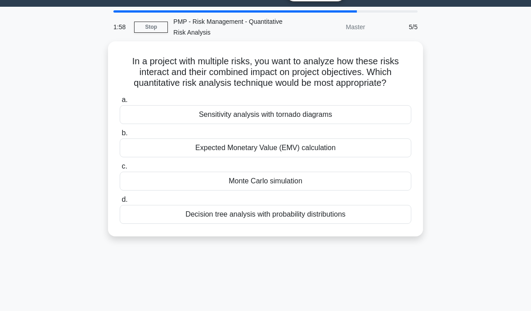
click at [370, 156] on div "Expected Monetary Value (EMV) calculation" at bounding box center [266, 148] width 292 height 19
click at [120, 136] on input "b. Expected Monetary Value (EMV) calculation" at bounding box center [120, 133] width 0 height 6
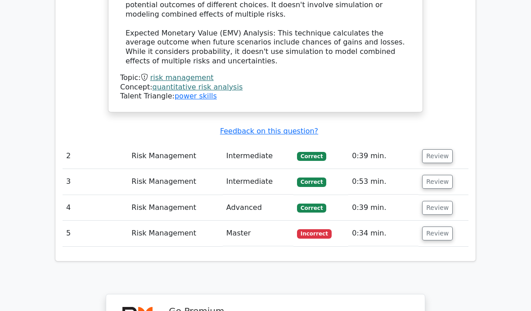
scroll to position [1144, 0]
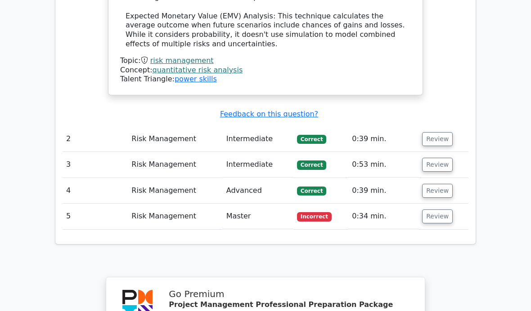
click at [431, 210] on button "Review" at bounding box center [437, 217] width 31 height 14
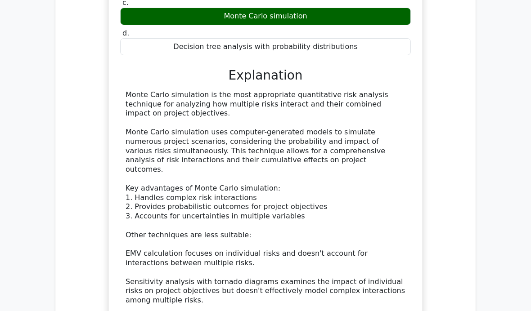
scroll to position [1500, 0]
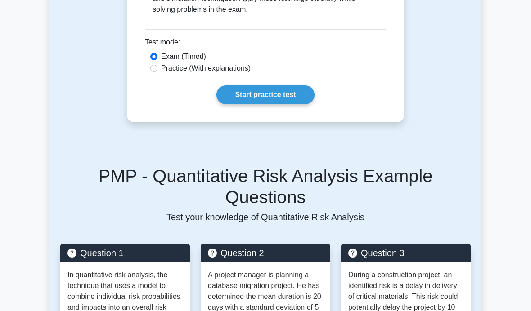
scroll to position [596, 0]
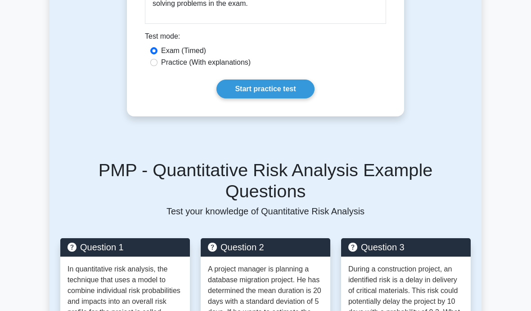
click at [278, 99] on link "Start practice test" at bounding box center [265, 89] width 98 height 19
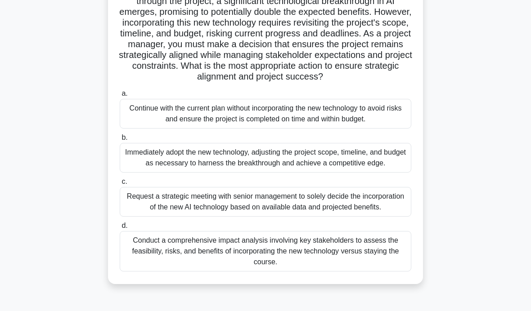
scroll to position [146, 0]
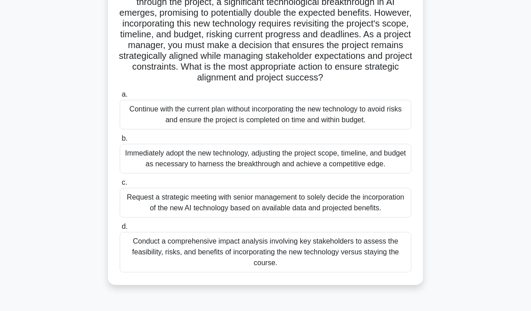
click at [271, 273] on div "Conduct a comprehensive impact analysis involving key stakeholders to assess th…" at bounding box center [266, 252] width 292 height 40
click at [120, 230] on input "d. Conduct a comprehensive impact analysis involving key stakeholders to assess…" at bounding box center [120, 227] width 0 height 6
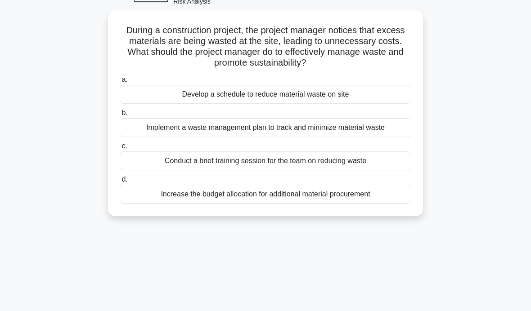
scroll to position [53, 0]
click at [397, 127] on div "Implement a waste management plan to track and minimize material waste" at bounding box center [266, 128] width 292 height 19
click at [120, 117] on input "b. Implement a waste management plan to track and minimize material waste" at bounding box center [120, 114] width 0 height 6
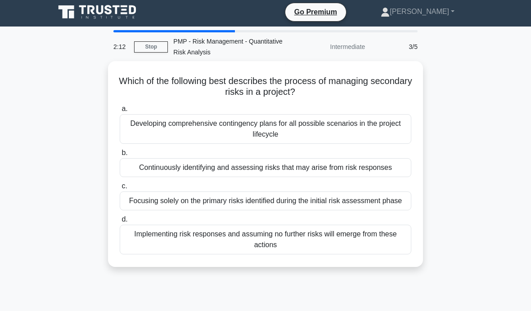
scroll to position [0, 0]
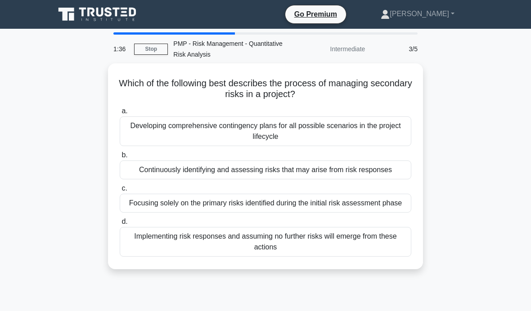
click at [380, 173] on div "Continuously identifying and assessing risks that may arise from risk responses" at bounding box center [266, 170] width 292 height 19
click at [120, 158] on input "b. Continuously identifying and assessing risks that may arise from risk respon…" at bounding box center [120, 156] width 0 height 6
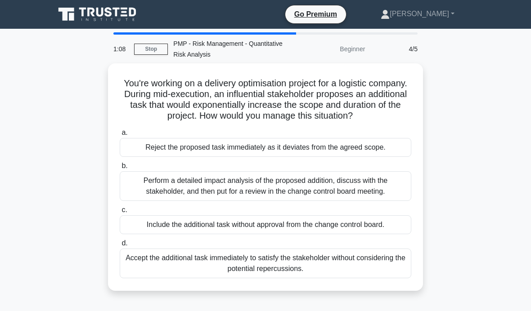
click at [381, 188] on div "Perform a detailed impact analysis of the proposed addition, discuss with the s…" at bounding box center [266, 186] width 292 height 30
click at [120, 169] on input "b. Perform a detailed impact analysis of the proposed addition, discuss with th…" at bounding box center [120, 166] width 0 height 6
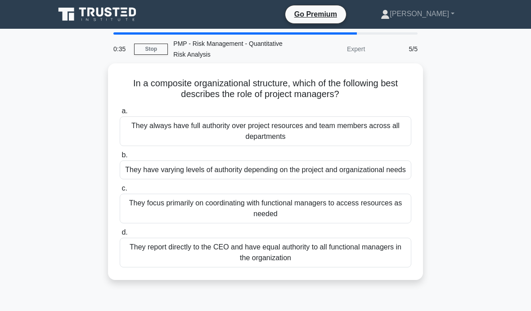
click at [382, 132] on div "They always have full authority over project resources and team members across …" at bounding box center [266, 132] width 292 height 30
click at [120, 114] on input "a. They always have full authority over project resources and team members acro…" at bounding box center [120, 111] width 0 height 6
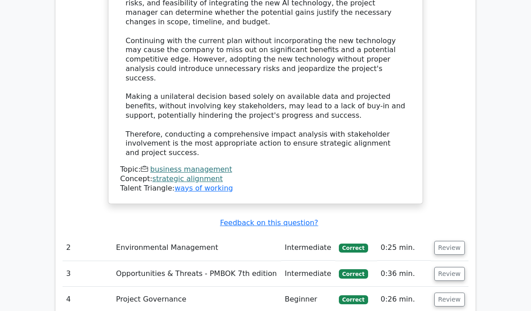
scroll to position [1265, 0]
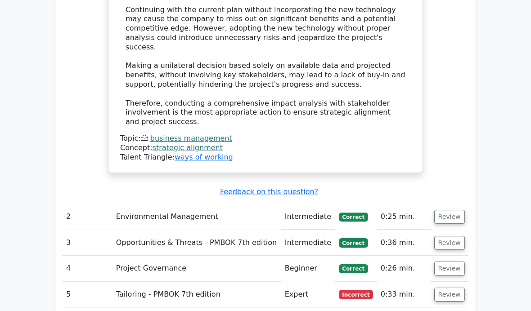
click at [453, 288] on button "Review" at bounding box center [449, 295] width 31 height 14
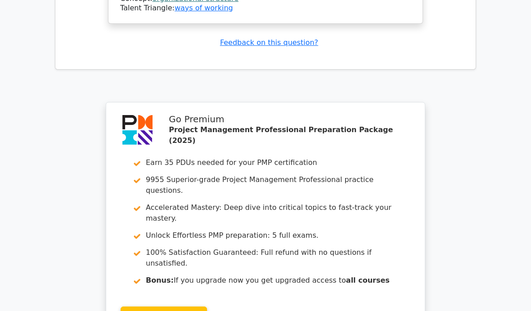
scroll to position [2107, 0]
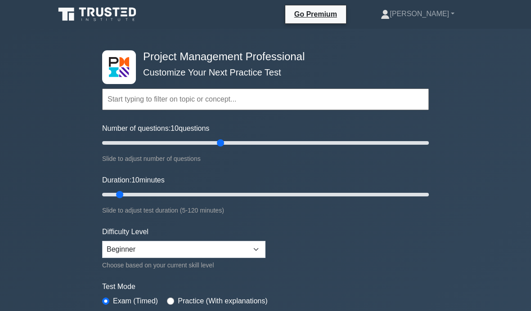
click at [218, 146] on input "Number of questions: 10 questions" at bounding box center [265, 143] width 327 height 11
click at [206, 143] on input "Number of questions: 75 questions" at bounding box center [265, 143] width 327 height 11
type input "60"
click at [194, 146] on input "Number of questions: 65 questions" at bounding box center [265, 143] width 327 height 11
click at [217, 193] on input "Duration: 10 minutes" at bounding box center [265, 194] width 327 height 11
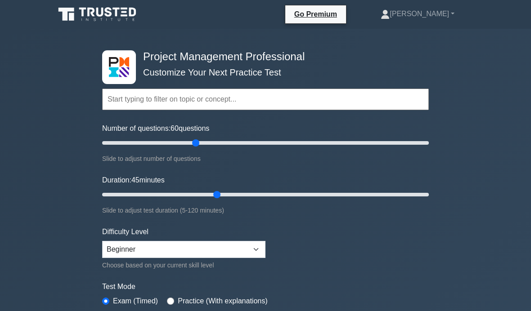
click at [210, 194] on input "Duration: 45 minutes" at bounding box center [265, 194] width 327 height 11
type input "50"
click at [228, 197] on input "Duration: 40 minutes" at bounding box center [265, 194] width 327 height 11
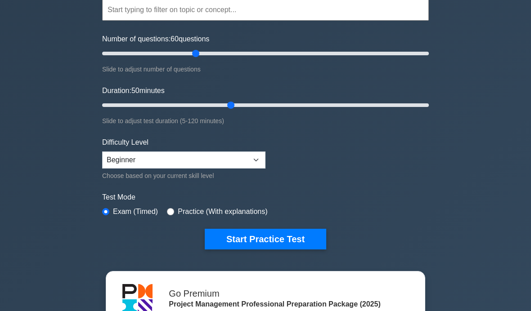
scroll to position [112, 0]
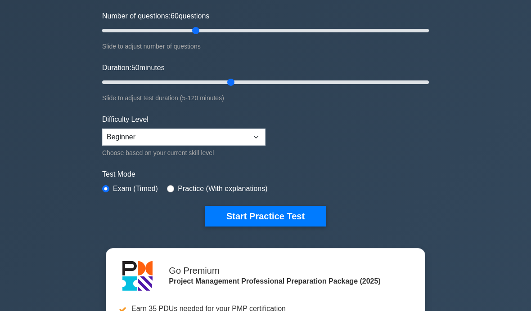
click at [300, 224] on button "Start Practice Test" at bounding box center [265, 216] width 121 height 21
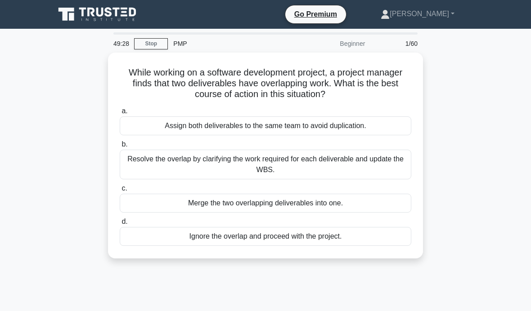
click at [366, 171] on div "Resolve the overlap by clarifying the work required for each deliverable and up…" at bounding box center [266, 165] width 292 height 30
click at [120, 148] on input "b. Resolve the overlap by clarifying the work required for each deliverable and…" at bounding box center [120, 145] width 0 height 6
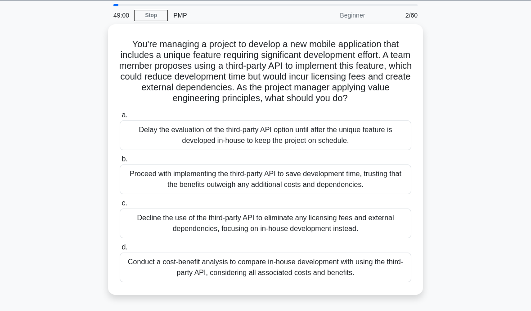
scroll to position [29, 0]
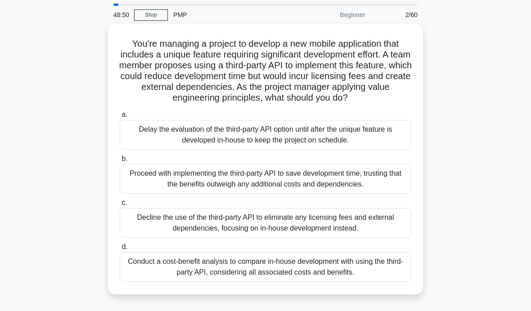
click at [365, 277] on div "Conduct a cost-benefit analysis to compare in-house development with using the …" at bounding box center [266, 267] width 292 height 30
click at [120, 250] on input "d. Conduct a cost-benefit analysis to compare in-house development with using t…" at bounding box center [120, 247] width 0 height 6
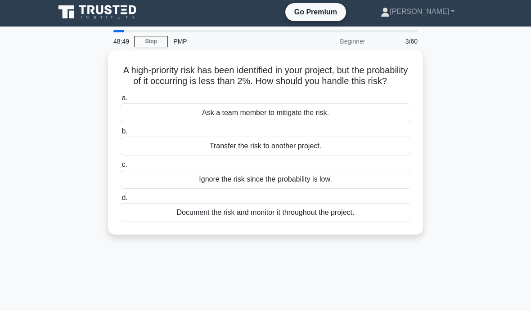
scroll to position [0, 0]
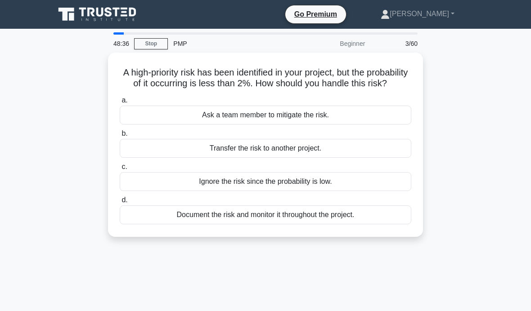
click at [382, 224] on div "Document the risk and monitor it throughout the project." at bounding box center [266, 215] width 292 height 19
click at [120, 203] on input "d. Document the risk and monitor it throughout the project." at bounding box center [120, 200] width 0 height 6
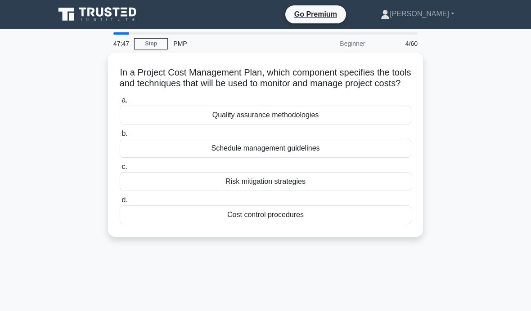
click at [356, 224] on div "Cost control procedures" at bounding box center [266, 215] width 292 height 19
click at [120, 203] on input "d. Cost control procedures" at bounding box center [120, 200] width 0 height 6
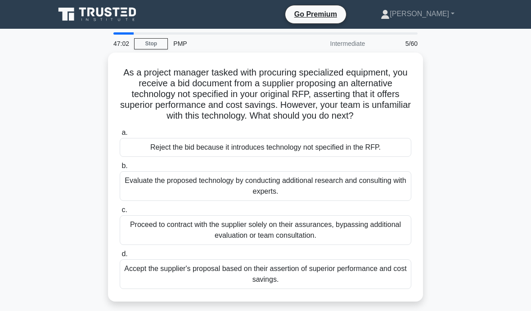
click at [384, 194] on div "Evaluate the proposed technology by conducting additional research and consulti…" at bounding box center [266, 186] width 292 height 30
click at [120, 169] on input "b. Evaluate the proposed technology by conducting additional research and consu…" at bounding box center [120, 166] width 0 height 6
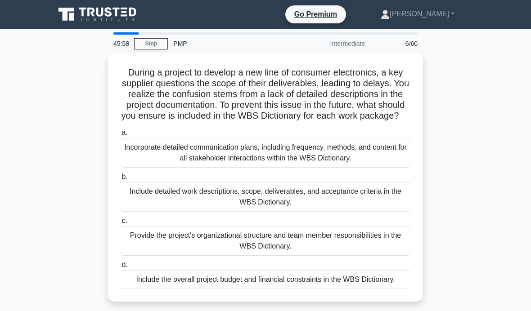
click at [383, 167] on div "Incorporate detailed communication plans, including frequency, methods, and con…" at bounding box center [266, 153] width 292 height 30
click at [120, 136] on input "a. Incorporate detailed communication plans, including frequency, methods, and …" at bounding box center [120, 133] width 0 height 6
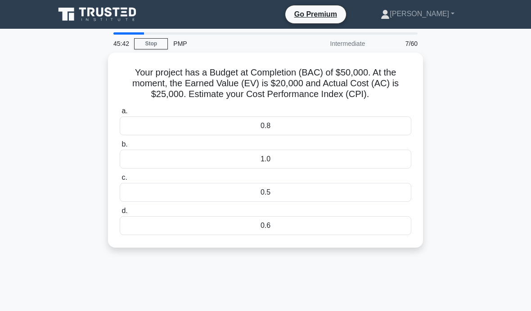
click at [359, 130] on div "0.8" at bounding box center [266, 126] width 292 height 19
click at [120, 114] on input "a. 0.8" at bounding box center [120, 111] width 0 height 6
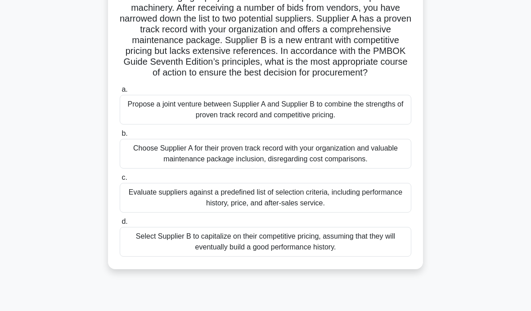
scroll to position [83, 0]
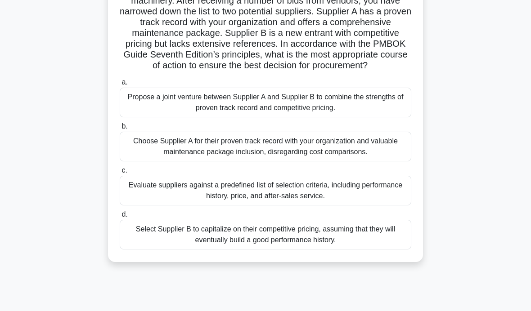
click at [346, 204] on div "Evaluate suppliers against a predefined list of selection criteria, including p…" at bounding box center [266, 191] width 292 height 30
click at [120, 174] on input "c. Evaluate suppliers against a predefined list of selection criteria, includin…" at bounding box center [120, 171] width 0 height 6
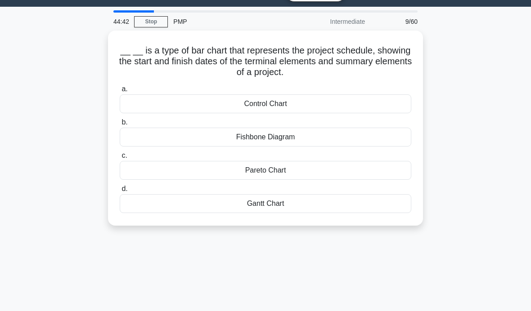
scroll to position [22, 0]
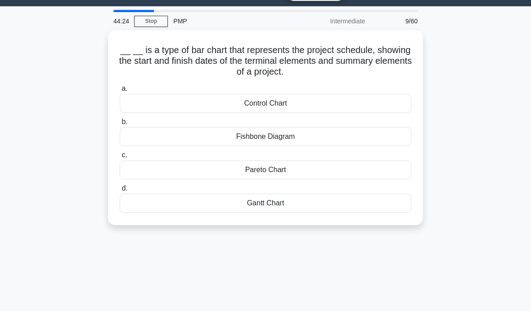
click at [307, 205] on div "Gantt Chart" at bounding box center [266, 203] width 292 height 19
click at [120, 192] on input "[PERSON_NAME] Chart" at bounding box center [120, 189] width 0 height 6
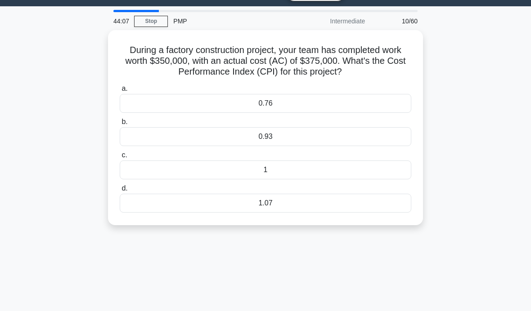
click at [322, 132] on div "0.93" at bounding box center [266, 136] width 292 height 19
click at [120, 125] on input "b. 0.93" at bounding box center [120, 122] width 0 height 6
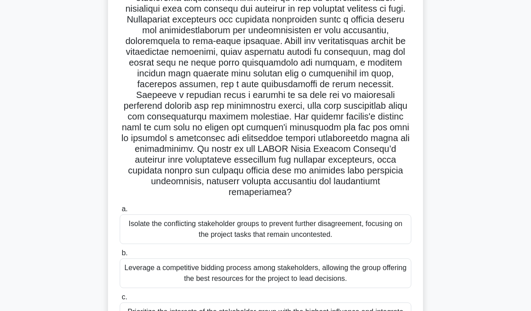
scroll to position [90, 0]
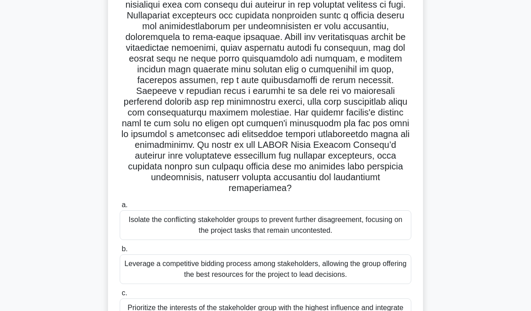
click at [371, 280] on div "Leverage a competitive bidding process among stakeholders, allowing the group o…" at bounding box center [266, 270] width 292 height 30
click at [120, 252] on input "b. Leverage a competitive bidding process among stakeholders, allowing the grou…" at bounding box center [120, 250] width 0 height 6
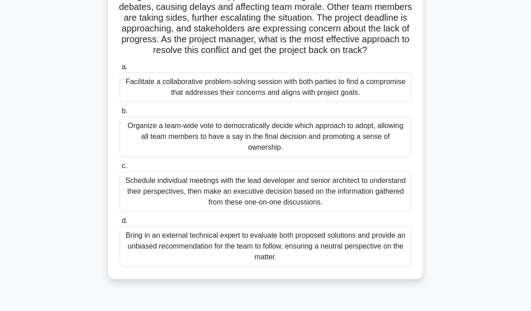
scroll to position [109, 0]
click at [388, 266] on div "Bring in an external technical expert to evaluate both proposed solutions and p…" at bounding box center [266, 246] width 292 height 40
click at [120, 224] on input "d. Bring in an external technical expert to evaluate both proposed solutions an…" at bounding box center [120, 221] width 0 height 6
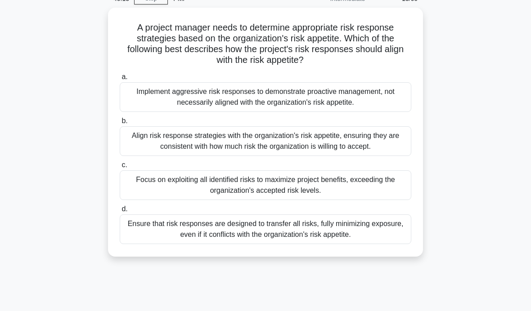
scroll to position [46, 0]
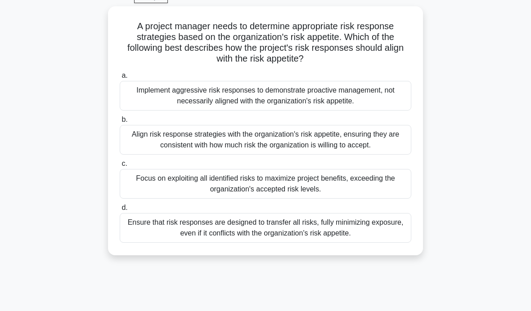
click at [312, 142] on div "Align risk response strategies with the organization's risk appetite, ensuring …" at bounding box center [266, 140] width 292 height 30
click at [120, 123] on input "b. Align risk response strategies with the organization's risk appetite, ensuri…" at bounding box center [120, 120] width 0 height 6
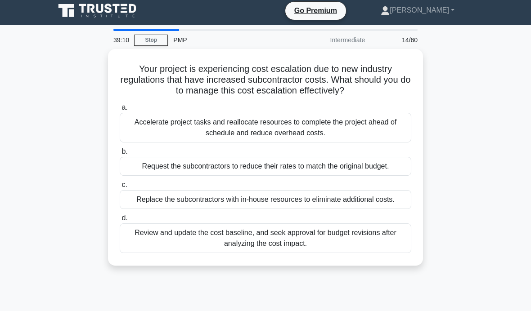
scroll to position [0, 0]
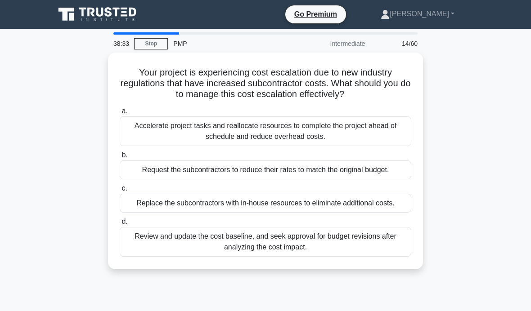
click at [225, 257] on div "Review and update the cost baseline, and seek approval for budget revisions aft…" at bounding box center [266, 242] width 292 height 30
click at [120, 225] on input "d. Review and update the cost baseline, and seek approval for budget revisions …" at bounding box center [120, 222] width 0 height 6
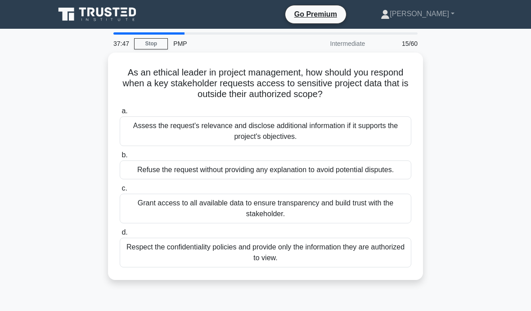
click at [383, 257] on div "Respect the confidentiality policies and provide only the information they are …" at bounding box center [266, 253] width 292 height 30
click at [120, 236] on input "d. Respect the confidentiality policies and provide only the information they a…" at bounding box center [120, 233] width 0 height 6
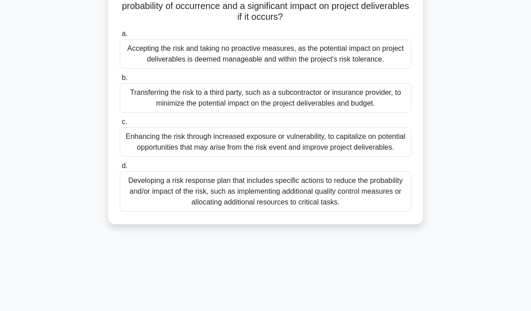
scroll to position [89, 0]
click at [396, 211] on div "Developing a risk response plan that includes specific actions to reduce the pr…" at bounding box center [266, 191] width 292 height 40
click at [120, 169] on input "d. Developing a risk response plan that includes specific actions to reduce the…" at bounding box center [120, 166] width 0 height 6
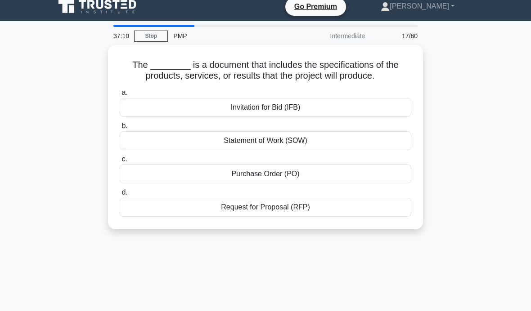
scroll to position [8, 0]
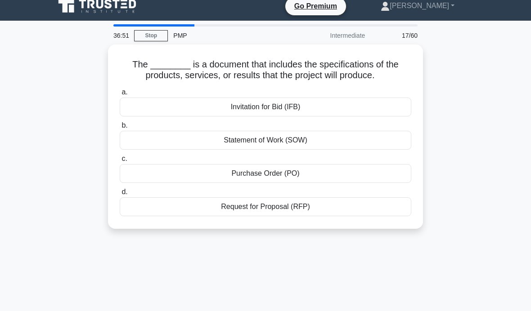
click at [395, 150] on div "Statement of Work (SOW)" at bounding box center [266, 140] width 292 height 19
click at [120, 129] on input "b. Statement of Work (SOW)" at bounding box center [120, 126] width 0 height 6
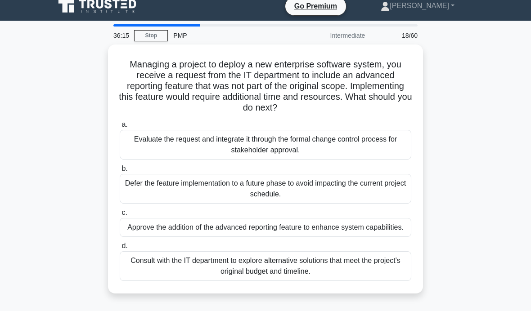
click at [385, 277] on div "Consult with the IT department to explore alternative solutions that meet the p…" at bounding box center [266, 266] width 292 height 30
click at [120, 249] on input "d. Consult with the IT department to explore alternative solutions that meet th…" at bounding box center [120, 246] width 0 height 6
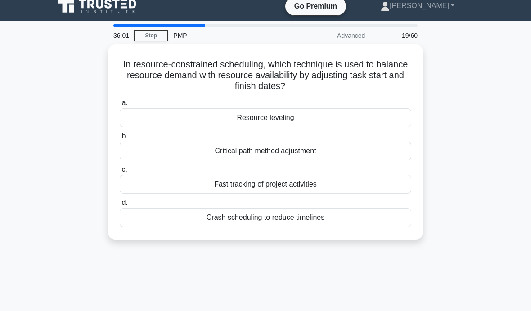
click at [389, 121] on div "Resource leveling" at bounding box center [266, 117] width 292 height 19
click at [120, 106] on input "a. Resource leveling" at bounding box center [120, 103] width 0 height 6
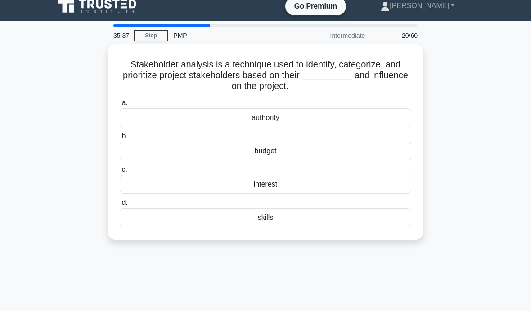
click at [376, 182] on div "interest" at bounding box center [266, 184] width 292 height 19
click at [120, 173] on input "c. interest" at bounding box center [120, 170] width 0 height 6
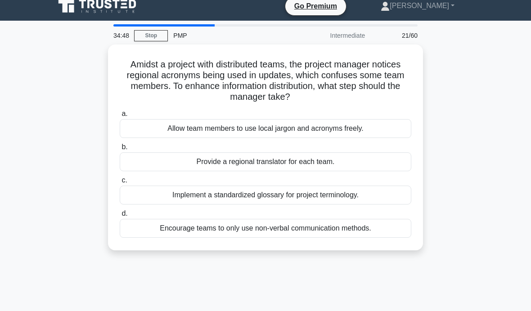
click at [390, 194] on div "Implement a standardized glossary for project terminology." at bounding box center [266, 195] width 292 height 19
click at [120, 184] on input "c. Implement a standardized glossary for project terminology." at bounding box center [120, 181] width 0 height 6
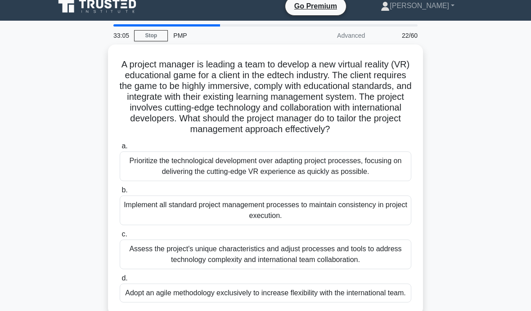
click at [349, 261] on div "Assess the project's unique characteristics and adjust processes and tools to a…" at bounding box center [266, 255] width 292 height 30
click at [120, 238] on input "c. Assess the project's unique characteristics and adjust processes and tools t…" at bounding box center [120, 235] width 0 height 6
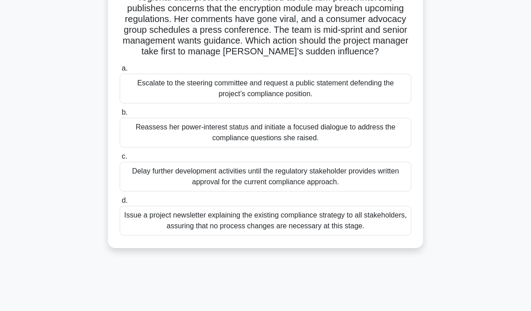
scroll to position [91, 0]
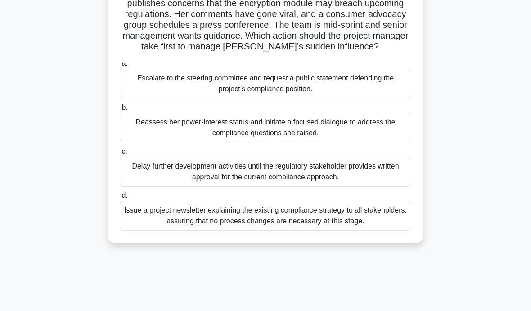
click at [386, 135] on div "Reassess her power-interest status and initiate a focused dialogue to address t…" at bounding box center [266, 128] width 292 height 30
click at [120, 111] on input "b. Reassess her power-interest status and initiate a focused dialogue to addres…" at bounding box center [120, 108] width 0 height 6
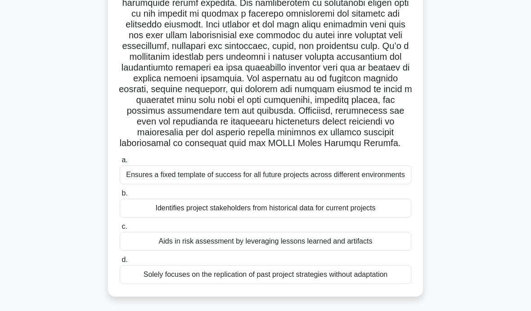
scroll to position [222, 0]
click at [287, 251] on div "Aids in risk assessment by leveraging lessons learned and artifacts" at bounding box center [266, 241] width 292 height 19
click at [120, 230] on input "c. Aids in risk assessment by leveraging lessons learned and artifacts" at bounding box center [120, 227] width 0 height 6
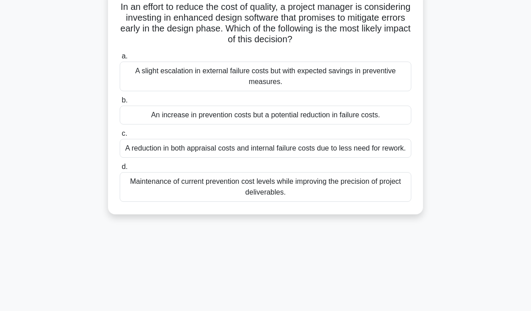
scroll to position [66, 0]
click at [360, 200] on div "Maintenance of current prevention cost levels while improving the precision of …" at bounding box center [266, 187] width 292 height 30
click at [120, 170] on input "d. Maintenance of current prevention cost levels while improving the precision …" at bounding box center [120, 167] width 0 height 6
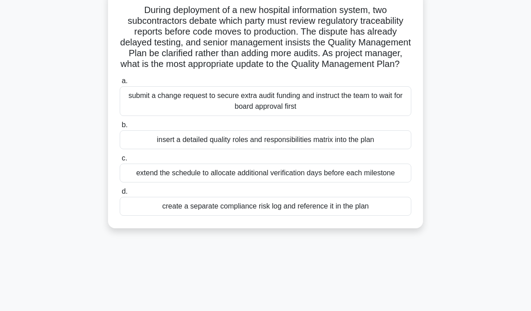
scroll to position [54, 0]
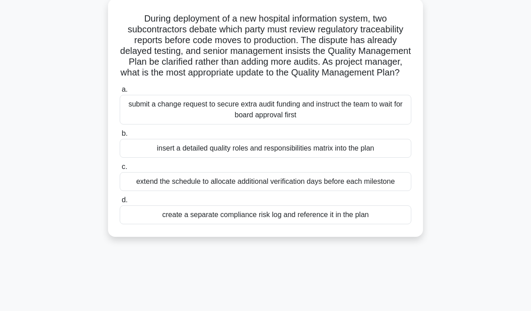
click at [394, 158] on div "insert a detailed quality roles and responsibilities matrix into the plan" at bounding box center [266, 148] width 292 height 19
click at [120, 137] on input "b. insert a detailed quality roles and responsibilities matrix into the plan" at bounding box center [120, 134] width 0 height 6
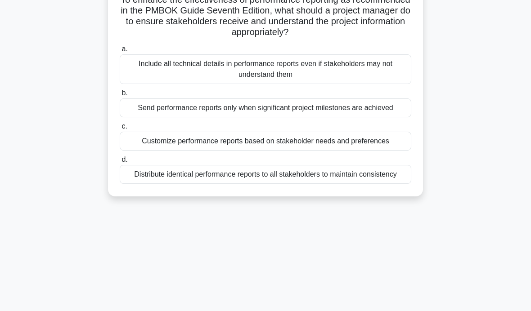
scroll to position [73, 0]
click at [384, 184] on div "Distribute identical performance reports to all stakeholders to maintain consis…" at bounding box center [266, 174] width 292 height 19
click at [120, 162] on input "d. Distribute identical performance reports to all stakeholders to maintain con…" at bounding box center [120, 160] width 0 height 6
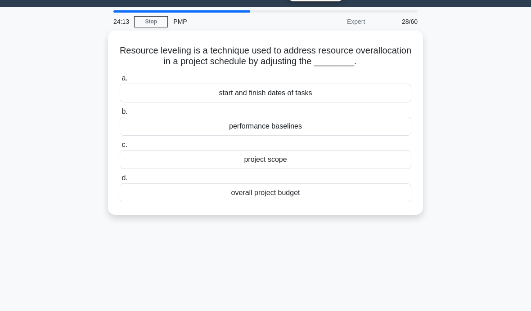
scroll to position [0, 0]
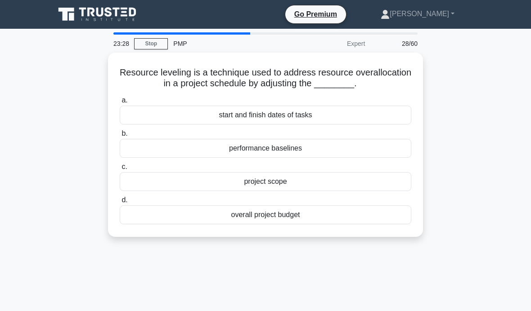
click at [317, 158] on div "performance baselines" at bounding box center [266, 148] width 292 height 19
click at [120, 137] on input "b. performance baselines" at bounding box center [120, 134] width 0 height 6
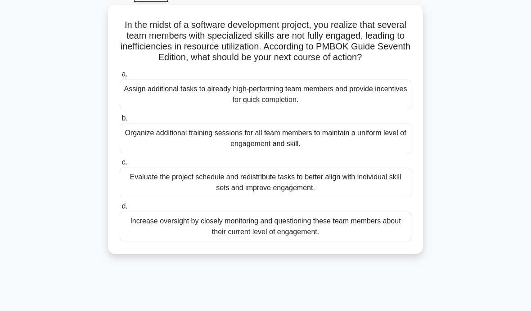
scroll to position [48, 0]
click at [390, 195] on div "Evaluate the project schedule and redistribute tasks to better align with indiv…" at bounding box center [266, 182] width 292 height 30
click at [120, 165] on input "c. Evaluate the project schedule and redistribute tasks to better align with in…" at bounding box center [120, 162] width 0 height 6
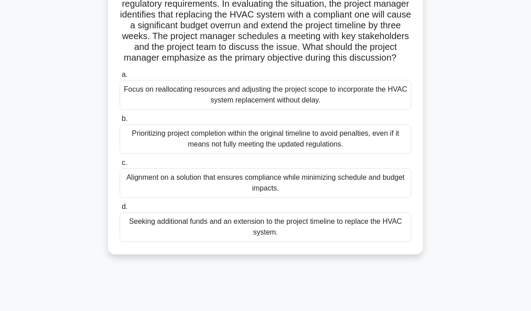
scroll to position [143, 0]
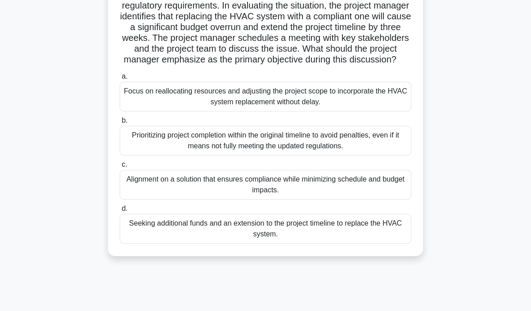
click at [356, 200] on div "Alignment on a solution that ensures compliance while minimizing schedule and b…" at bounding box center [266, 185] width 292 height 30
click at [120, 168] on input "c. Alignment on a solution that ensures compliance while minimizing schedule an…" at bounding box center [120, 165] width 0 height 6
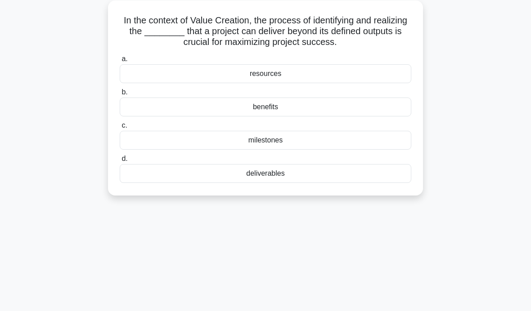
scroll to position [51, 0]
click at [351, 108] on div "benefits" at bounding box center [266, 108] width 292 height 19
click at [120, 96] on input "b. benefits" at bounding box center [120, 93] width 0 height 6
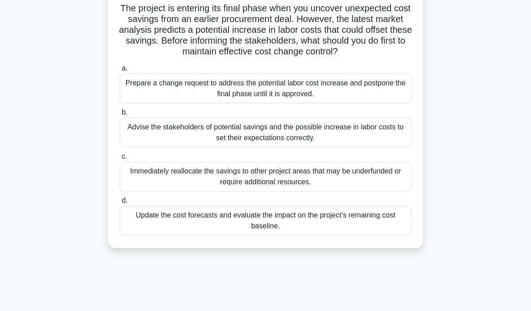
scroll to position [70, 0]
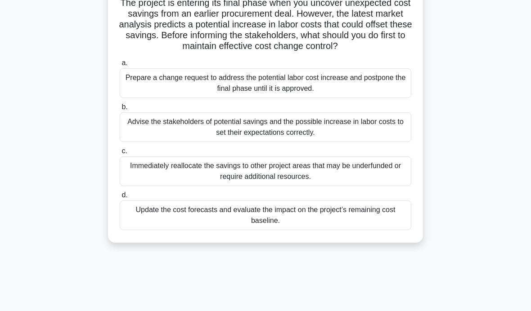
click at [361, 230] on div "Update the cost forecasts and evaluate the impact on the project’s remaining co…" at bounding box center [266, 216] width 292 height 30
click at [120, 198] on input "d. Update the cost forecasts and evaluate the impact on the project’s remaining…" at bounding box center [120, 196] width 0 height 6
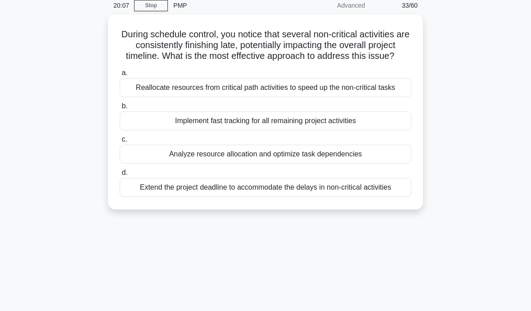
scroll to position [36, 0]
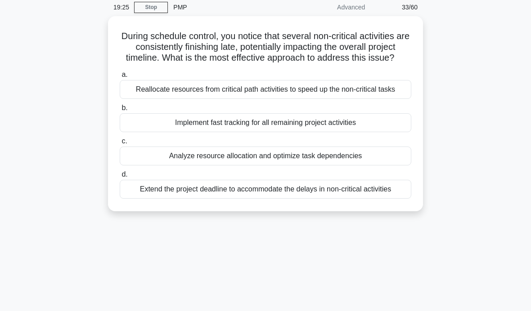
click at [390, 99] on div "Reallocate resources from critical path activities to speed up the non-critical…" at bounding box center [266, 89] width 292 height 19
click at [120, 78] on input "a. Reallocate resources from critical path activities to speed up the non-criti…" at bounding box center [120, 75] width 0 height 6
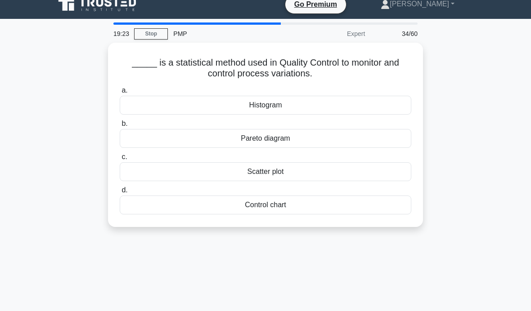
scroll to position [0, 0]
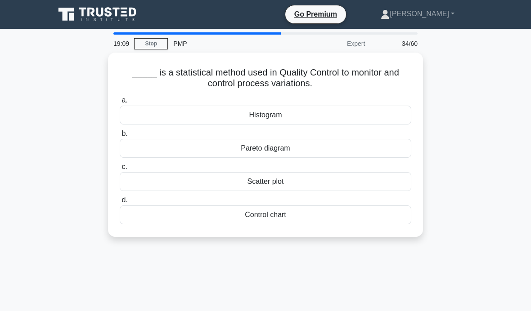
click at [323, 212] on div "Control chart" at bounding box center [266, 215] width 292 height 19
click at [120, 203] on input "d. Control chart" at bounding box center [120, 200] width 0 height 6
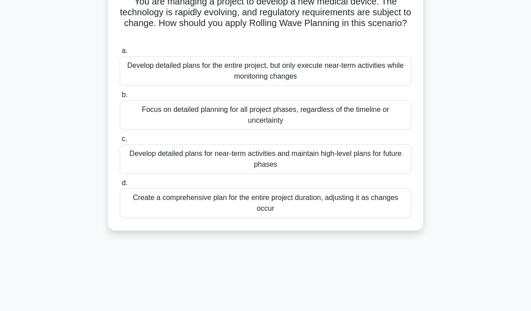
scroll to position [72, 0]
click at [389, 71] on div "Develop detailed plans for the entire project, but only execute near-term activ…" at bounding box center [266, 71] width 292 height 30
click at [120, 54] on input "a. Develop detailed plans for the entire project, but only execute near-term ac…" at bounding box center [120, 51] width 0 height 6
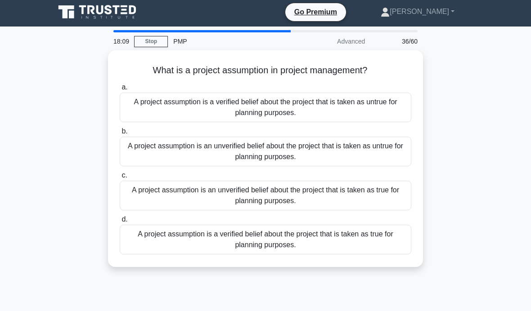
scroll to position [0, 0]
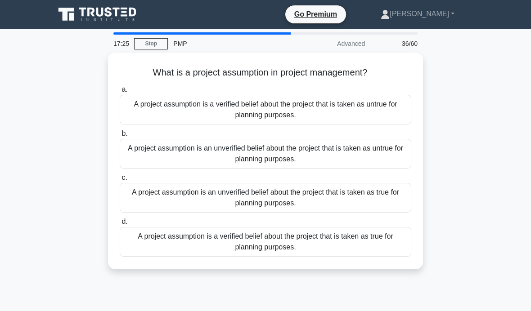
click at [381, 110] on div "A project assumption is a verified belief about the project that is taken as un…" at bounding box center [266, 110] width 292 height 30
click at [120, 93] on input "a. A project assumption is a verified belief about the project that is taken as…" at bounding box center [120, 90] width 0 height 6
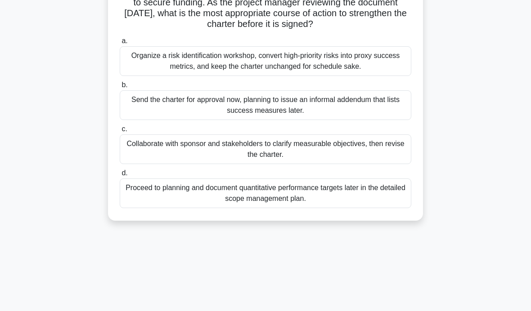
scroll to position [113, 0]
click at [394, 75] on div "Organize a risk identification workshop, convert high-priority risks into proxy…" at bounding box center [266, 62] width 292 height 30
click at [120, 45] on input "a. Organize a risk identification workshop, convert high-priority risks into pr…" at bounding box center [120, 42] width 0 height 6
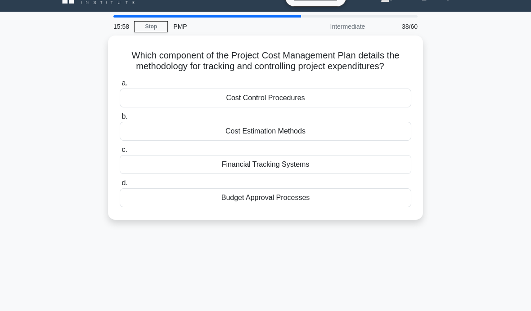
scroll to position [0, 0]
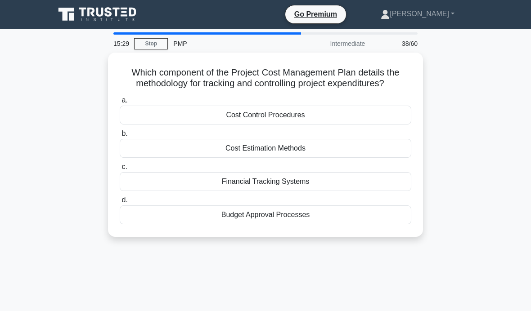
click at [353, 125] on div "Cost Control Procedures" at bounding box center [266, 115] width 292 height 19
click at [120, 103] on input "a. Cost Control Procedures" at bounding box center [120, 101] width 0 height 6
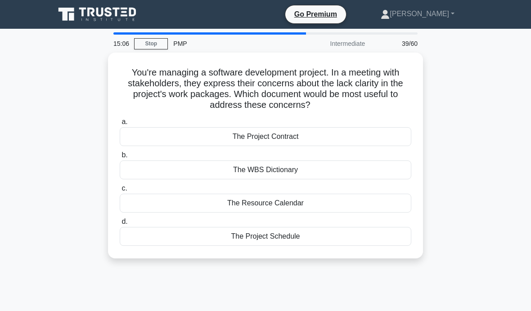
click at [333, 169] on div "The WBS Dictionary" at bounding box center [266, 170] width 292 height 19
click at [120, 158] on input "b. The WBS Dictionary" at bounding box center [120, 156] width 0 height 6
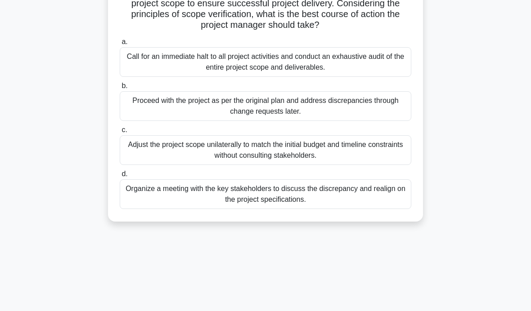
scroll to position [143, 0]
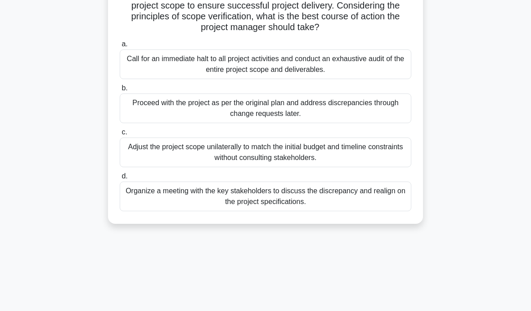
click at [373, 210] on div "Organize a meeting with the key stakeholders to discuss the discrepancy and rea…" at bounding box center [266, 197] width 292 height 30
click at [120, 179] on input "d. Organize a meeting with the key stakeholders to discuss the discrepancy and …" at bounding box center [120, 177] width 0 height 6
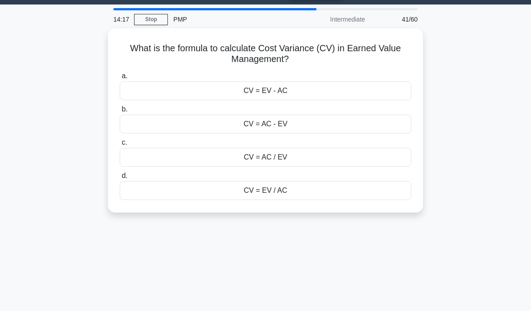
scroll to position [57, 0]
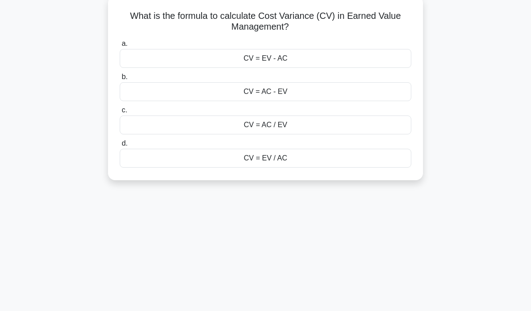
click at [375, 63] on div "CV = EV - AC" at bounding box center [266, 58] width 292 height 19
click at [120, 47] on input "a. CV = EV - AC" at bounding box center [120, 44] width 0 height 6
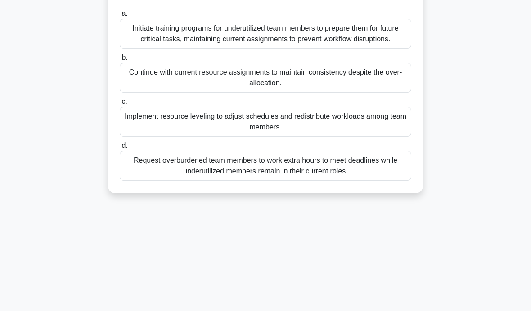
scroll to position [130, 0]
click at [379, 40] on div "Initiate training programs for underutilized team members to prepare them for f…" at bounding box center [266, 33] width 292 height 30
click at [120, 16] on input "a. Initiate training programs for underutilized team members to prepare them fo…" at bounding box center [120, 13] width 0 height 6
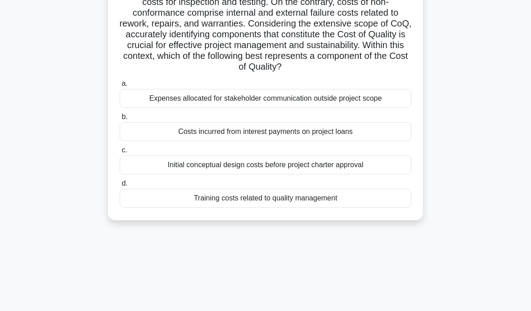
scroll to position [143, 0]
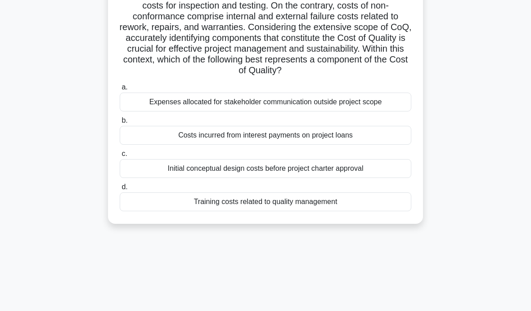
click at [273, 178] on div "Initial conceptual design costs before project charter approval" at bounding box center [266, 168] width 292 height 19
click at [120, 157] on input "c. Initial conceptual design costs before project charter approval" at bounding box center [120, 154] width 0 height 6
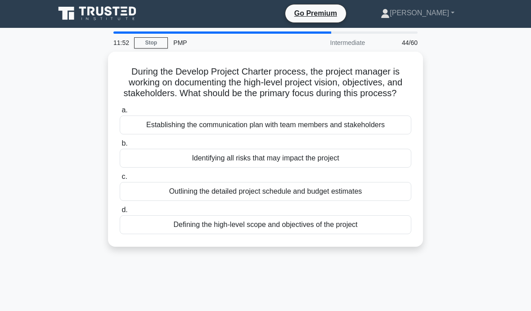
scroll to position [61, 0]
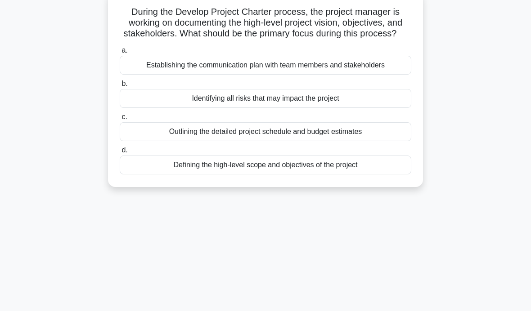
click at [369, 175] on div "Defining the high-level scope and objectives of the project" at bounding box center [266, 165] width 292 height 19
click at [120, 153] on input "d. Defining the high-level scope and objectives of the project" at bounding box center [120, 151] width 0 height 6
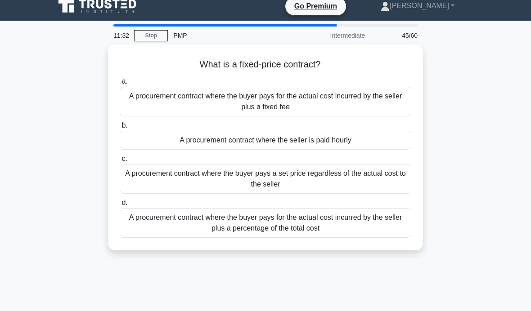
scroll to position [0, 0]
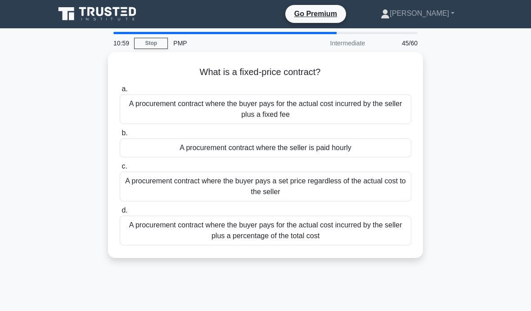
click at [384, 107] on div "A procurement contract where the buyer pays for the actual cost incurred by the…" at bounding box center [266, 109] width 292 height 30
click at [120, 92] on input "a. A procurement contract where the buyer pays for the actual cost incurred by …" at bounding box center [120, 89] width 0 height 6
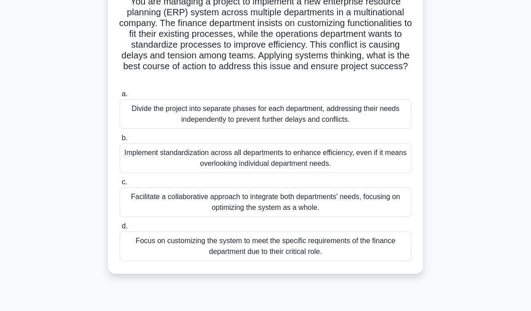
scroll to position [72, 0]
click at [14, 117] on main "10:31 Stop PMP Intermediate 46/60 You are managing a project to implement a new…" at bounding box center [265, 185] width 531 height 457
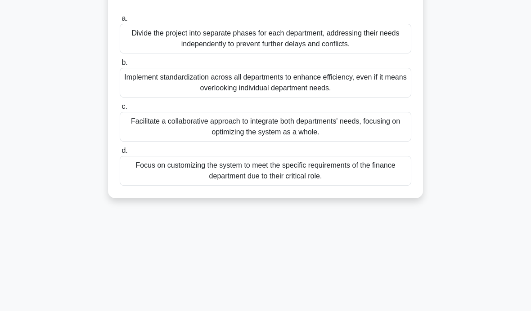
scroll to position [143, 0]
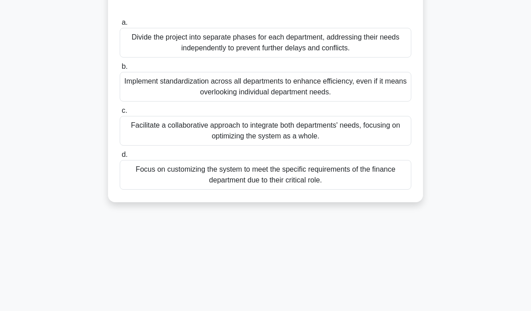
click at [371, 144] on div "Facilitate a collaborative approach to integrate both departments' needs, focus…" at bounding box center [266, 131] width 292 height 30
click at [120, 114] on input "c. Facilitate a collaborative approach to integrate both departments' needs, fo…" at bounding box center [120, 111] width 0 height 6
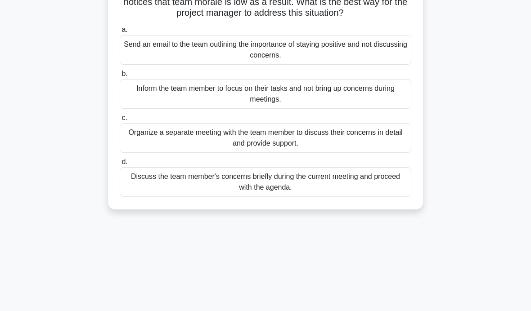
scroll to position [93, 0]
click at [372, 149] on div "Organize a separate meeting with the team member to discuss their concerns in d…" at bounding box center [266, 138] width 292 height 30
click at [120, 121] on input "c. Organize a separate meeting with the team member to discuss their concerns i…" at bounding box center [120, 118] width 0 height 6
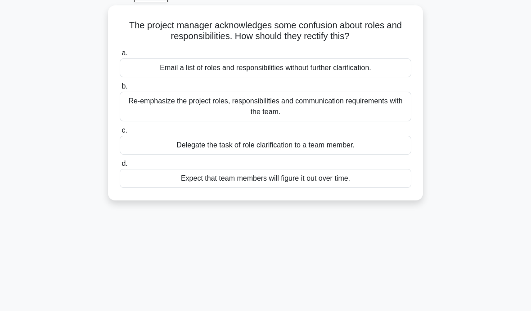
scroll to position [49, 0]
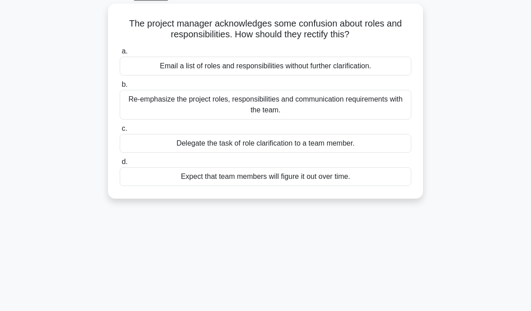
click at [370, 144] on div "Delegate the task of role clarification to a team member." at bounding box center [266, 143] width 292 height 19
click at [120, 132] on input "c. Delegate the task of role clarification to a team member." at bounding box center [120, 129] width 0 height 6
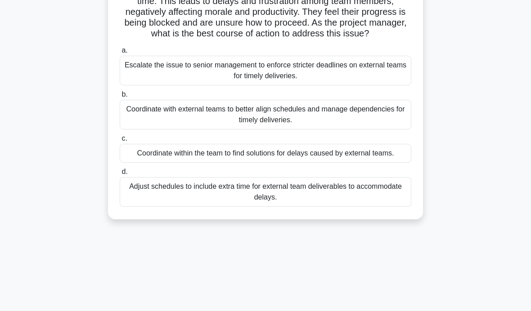
scroll to position [94, 0]
click at [386, 128] on div "Coordinate with external teams to better align schedules and manage dependencie…" at bounding box center [266, 114] width 292 height 30
click at [120, 97] on input "b. Coordinate with external teams to better align schedules and manage dependen…" at bounding box center [120, 94] width 0 height 6
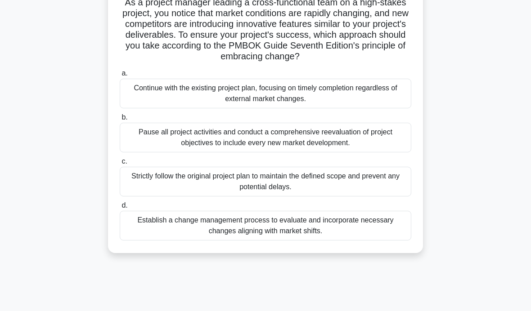
scroll to position [83, 0]
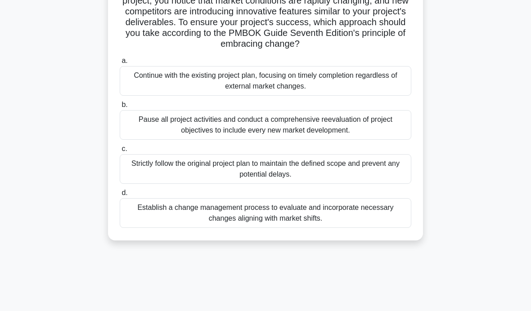
click at [387, 140] on div "Pause all project activities and conduct a comprehensive reevaluation of projec…" at bounding box center [266, 125] width 292 height 30
click at [120, 108] on input "b. Pause all project activities and conduct a comprehensive reevaluation of pro…" at bounding box center [120, 105] width 0 height 6
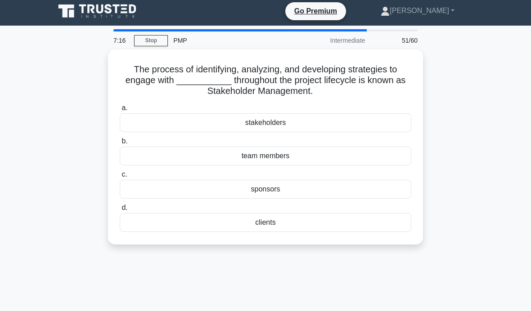
scroll to position [0, 0]
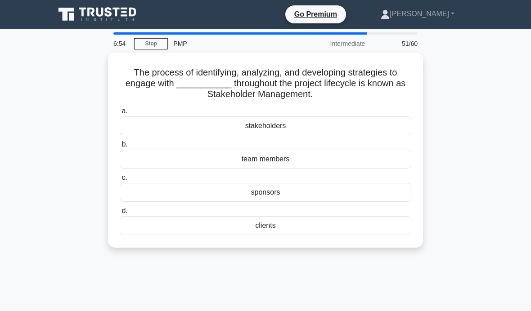
click at [324, 126] on div "stakeholders" at bounding box center [266, 126] width 292 height 19
click at [120, 114] on input "a. stakeholders" at bounding box center [120, 111] width 0 height 6
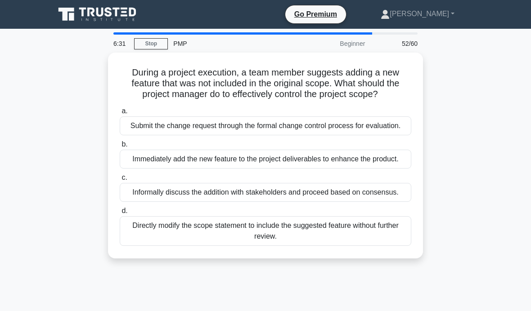
click at [334, 135] on div "Submit the change request through the formal change control process for evaluat…" at bounding box center [266, 126] width 292 height 19
click at [120, 114] on input "a. Submit the change request through the formal change control process for eval…" at bounding box center [120, 111] width 0 height 6
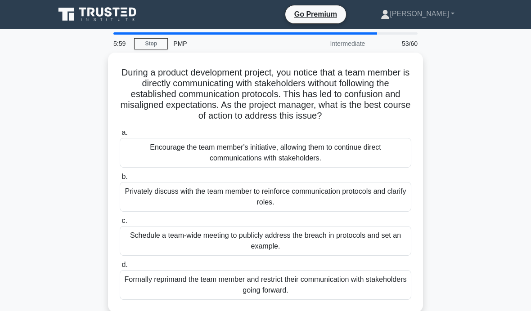
click at [310, 248] on div "Schedule a team-wide meeting to publicly address the breach in protocols and se…" at bounding box center [266, 241] width 292 height 30
click at [120, 224] on input "c. Schedule a team-wide meeting to publicly address the breach in protocols and…" at bounding box center [120, 221] width 0 height 6
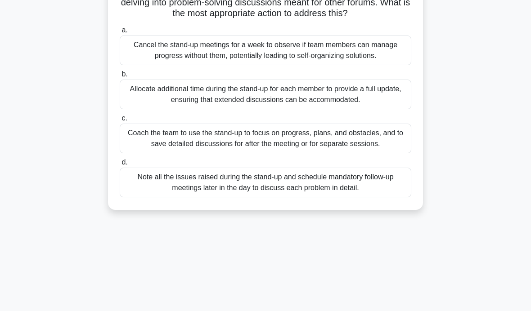
scroll to position [93, 0]
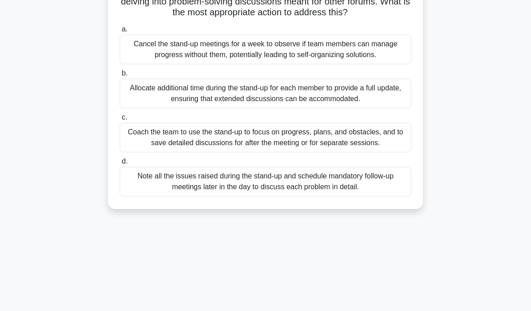
click at [23, 89] on main "5:35 Stop PMP Intermediate 54/60 As a Scrum Master, you observe that the daily …" at bounding box center [265, 164] width 531 height 457
click at [22, 88] on main "5:29 Stop PMP Intermediate 54/60 As a Scrum Master, you observe that the daily …" at bounding box center [265, 164] width 531 height 457
click at [312, 197] on div "Note all the issues raised during the stand-up and schedule mandatory follow-up…" at bounding box center [266, 182] width 292 height 30
click at [120, 165] on input "d. Note all the issues raised during the stand-up and schedule mandatory follow…" at bounding box center [120, 162] width 0 height 6
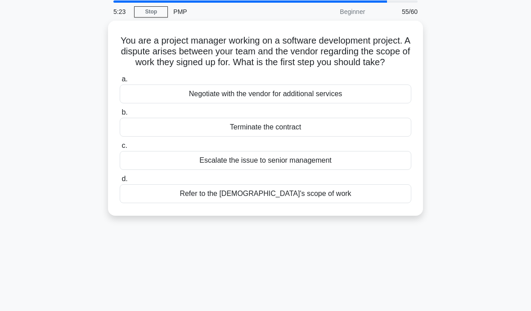
scroll to position [0, 0]
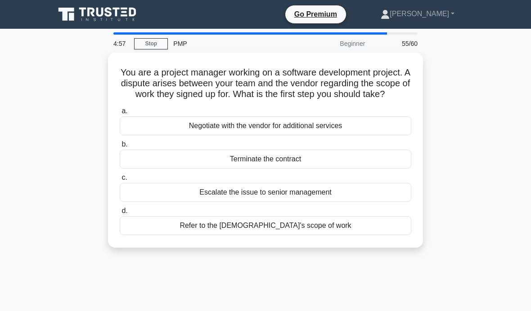
click at [24, 96] on main "4:57 Stop PMP Beginner 55/60 You are a project manager working on a software de…" at bounding box center [265, 257] width 531 height 457
click at [25, 96] on main "4:57 Stop PMP Beginner 55/60 You are a project manager working on a software de…" at bounding box center [265, 257] width 531 height 457
click at [284, 235] on div "Refer to the contract's scope of work" at bounding box center [266, 225] width 292 height 19
click at [120, 214] on input "d. Refer to the contract's scope of work" at bounding box center [120, 211] width 0 height 6
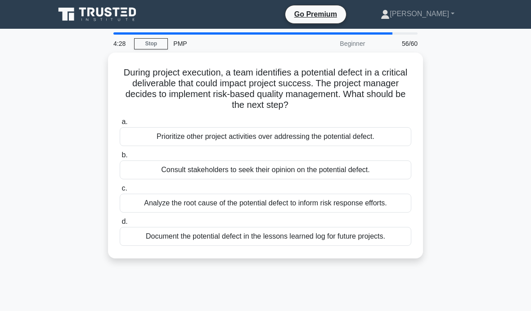
click at [388, 200] on div "Analyze the root cause of the potential defect to inform risk response efforts." at bounding box center [266, 203] width 292 height 19
click at [120, 192] on input "c. Analyze the root cause of the potential defect to inform risk response effor…" at bounding box center [120, 189] width 0 height 6
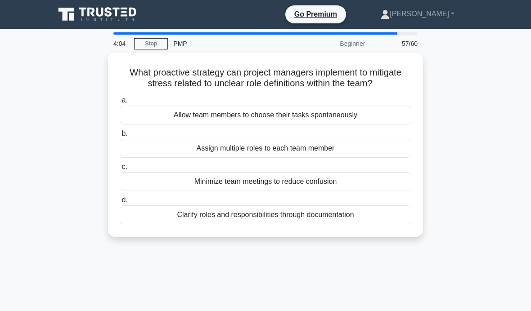
click at [269, 224] on div "Clarify roles and responsibilities through documentation" at bounding box center [266, 215] width 292 height 19
click at [120, 203] on input "d. Clarify roles and responsibilities through documentation" at bounding box center [120, 200] width 0 height 6
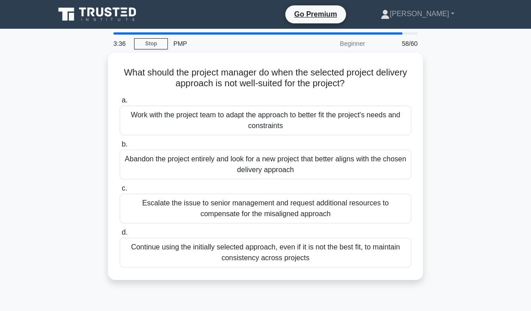
click at [386, 119] on div "Work with the project team to adapt the approach to better fit the project's ne…" at bounding box center [266, 121] width 292 height 30
click at [120, 103] on input "a. Work with the project team to adapt the approach to better fit the project's…" at bounding box center [120, 101] width 0 height 6
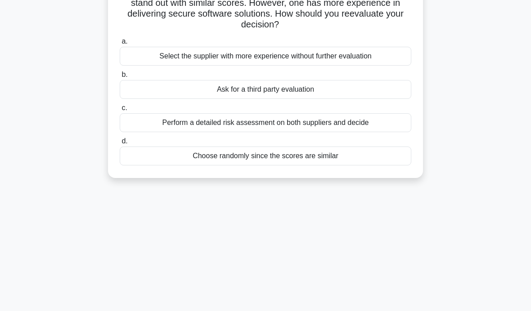
scroll to position [97, 0]
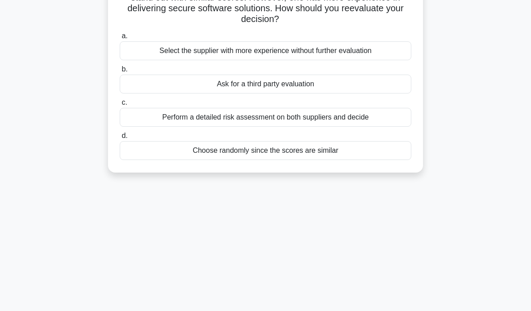
click at [387, 114] on div "Perform a detailed risk assessment on both suppliers and decide" at bounding box center [266, 117] width 292 height 19
click at [120, 106] on input "c. Perform a detailed risk assessment on both suppliers and decide" at bounding box center [120, 103] width 0 height 6
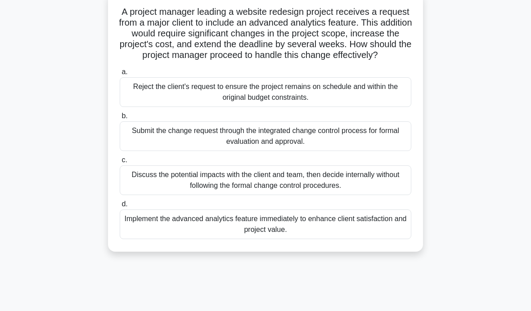
scroll to position [61, 0]
click at [393, 142] on div "Submit the change request through the integrated change control process for for…" at bounding box center [266, 136] width 292 height 30
click at [120, 119] on input "b. Submit the change request through the integrated change control process for …" at bounding box center [120, 116] width 0 height 6
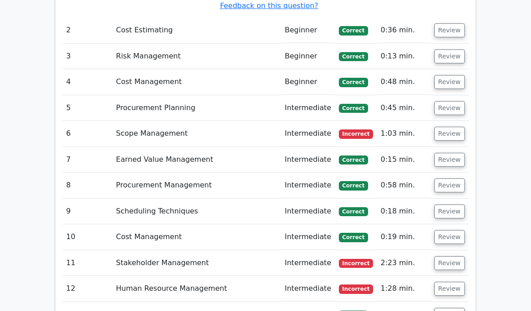
scroll to position [1733, 0]
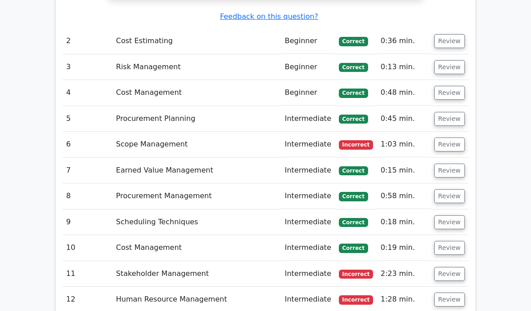
click at [458, 138] on button "Review" at bounding box center [449, 145] width 31 height 14
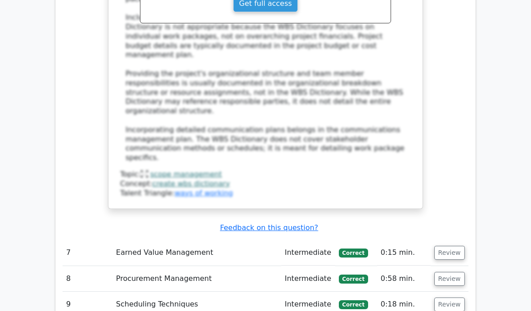
scroll to position [2230, 0]
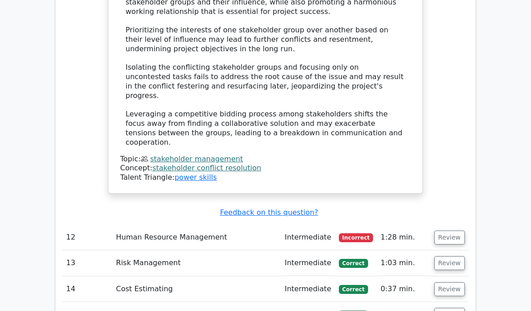
scroll to position [3134, 0]
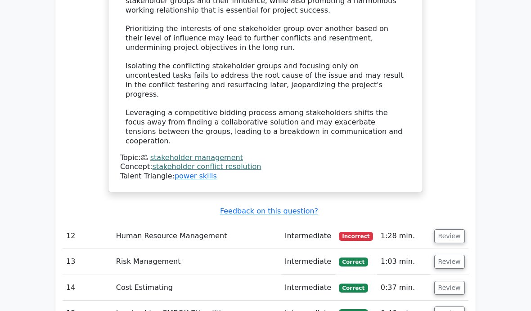
click at [456, 229] on button "Review" at bounding box center [449, 236] width 31 height 14
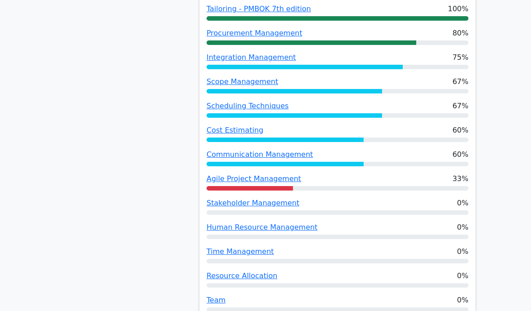
scroll to position [801, 0]
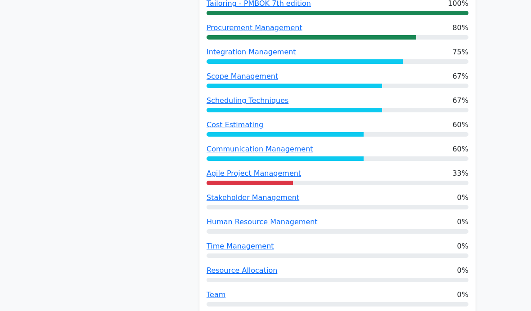
click at [272, 168] on span "Agile Project Management" at bounding box center [253, 173] width 94 height 11
click at [261, 169] on link "Agile Project Management" at bounding box center [253, 173] width 94 height 9
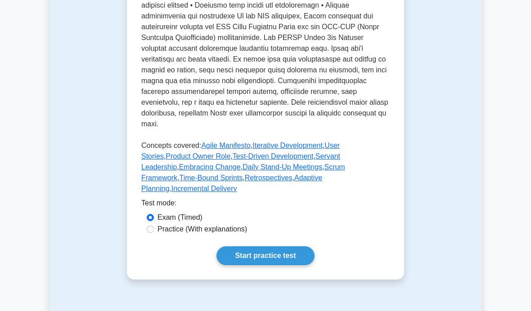
scroll to position [418, 0]
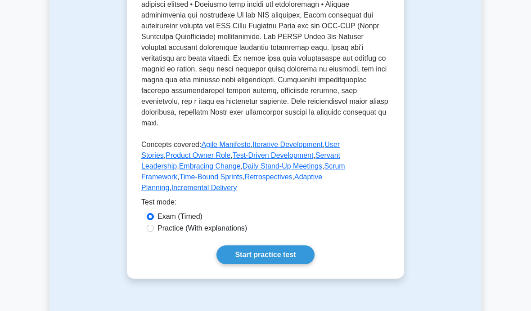
click at [282, 265] on link "Start practice test" at bounding box center [265, 255] width 98 height 19
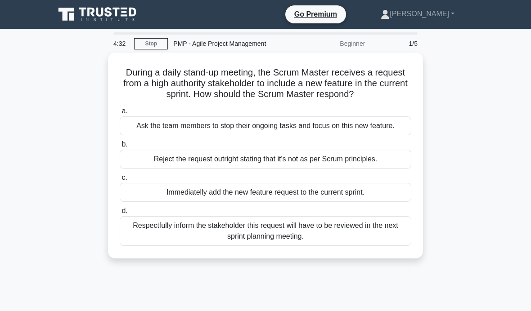
click at [350, 246] on div "Respectfully inform the stakeholder this request will have to be reviewed in th…" at bounding box center [266, 231] width 292 height 30
click at [120, 214] on input "d. Respectfully inform the stakeholder this request will have to be reviewed in…" at bounding box center [120, 211] width 0 height 6
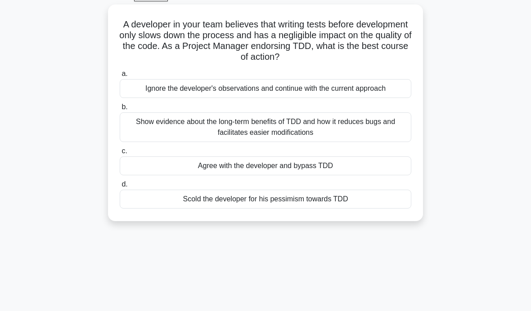
scroll to position [49, 0]
click at [398, 131] on div "Show evidence about the long-term benefits of TDD and how it reduces bugs and f…" at bounding box center [266, 127] width 292 height 30
click at [120, 109] on input "b. Show evidence about the long-term benefits of TDD and how it reduces bugs an…" at bounding box center [120, 106] width 0 height 6
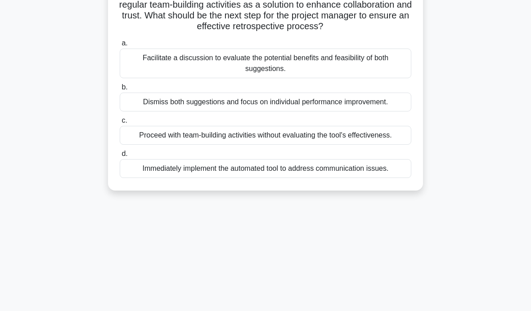
scroll to position [112, 0]
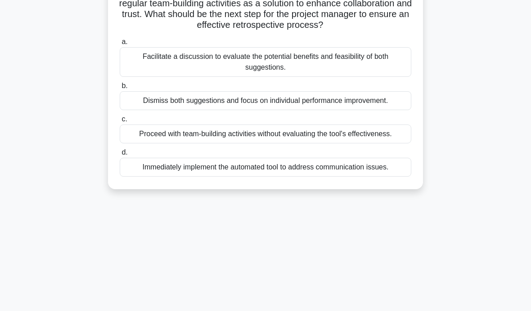
click at [400, 73] on div "Facilitate a discussion to evaluate the potential benefits and feasibility of b…" at bounding box center [266, 62] width 292 height 30
click at [120, 45] on input "a. Facilitate a discussion to evaluate the potential benefits and feasibility o…" at bounding box center [120, 42] width 0 height 6
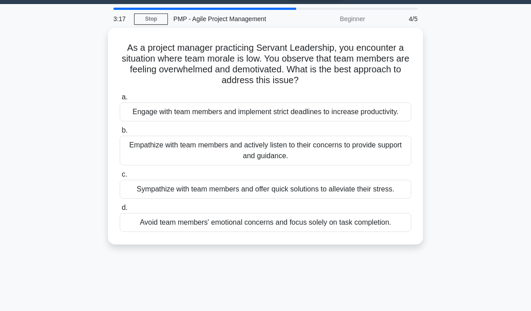
scroll to position [24, 0]
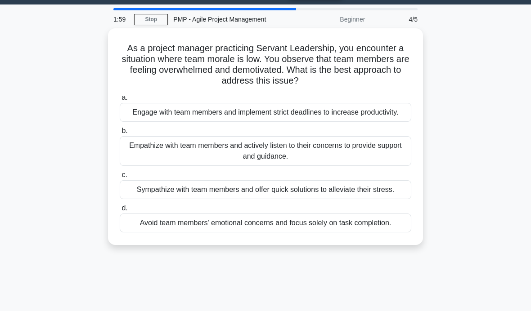
click at [381, 164] on div "Empathize with team members and actively listen to their concerns to provide su…" at bounding box center [266, 151] width 292 height 30
click at [120, 134] on input "b. Empathize with team members and actively listen to their concerns to provide…" at bounding box center [120, 131] width 0 height 6
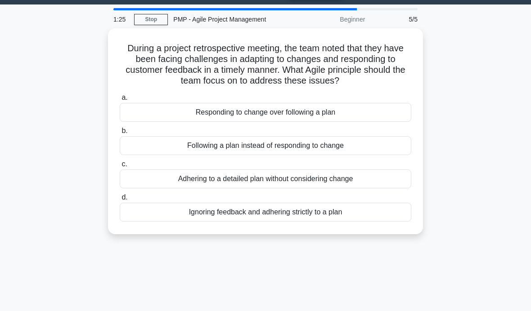
click at [371, 122] on div "Responding to change over following a plan" at bounding box center [266, 112] width 292 height 19
click at [120, 101] on input "a. Responding to change over following a plan" at bounding box center [120, 98] width 0 height 6
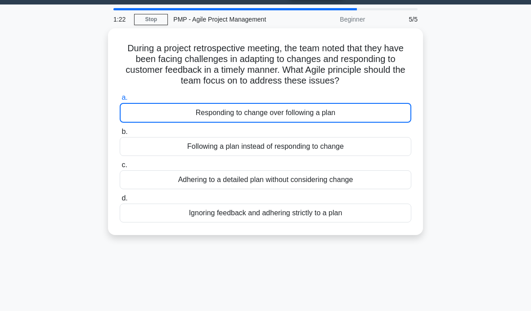
click at [461, 259] on div "1:22 Stop PMP - Agile Project Management Beginner 5/5 During a project retrospe…" at bounding box center [265, 233] width 432 height 450
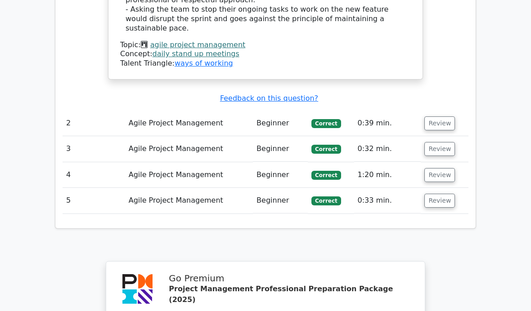
scroll to position [1086, 0]
click at [448, 117] on button "Review" at bounding box center [439, 124] width 31 height 14
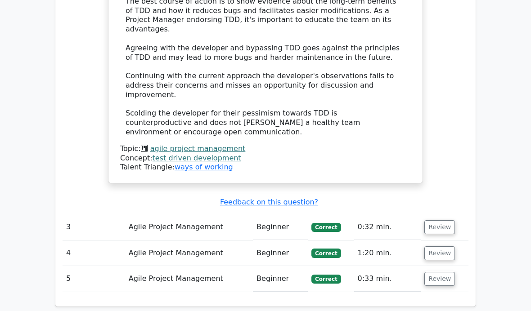
scroll to position [1463, 0]
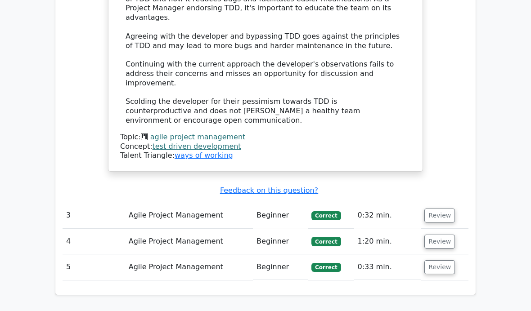
click at [450, 209] on button "Review" at bounding box center [439, 216] width 31 height 14
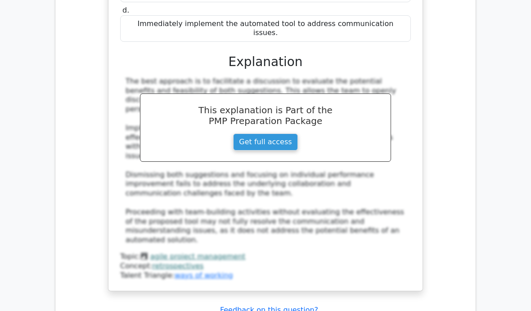
scroll to position [1917, 0]
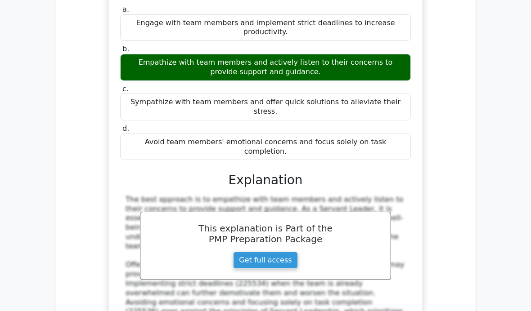
scroll to position [2311, 0]
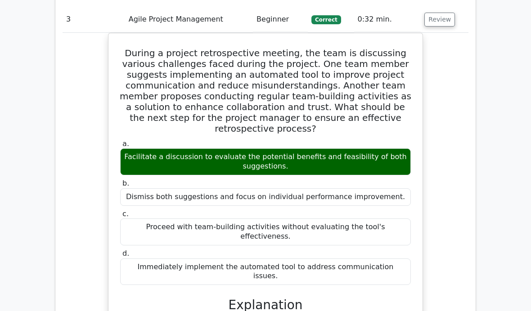
scroll to position [1660, 0]
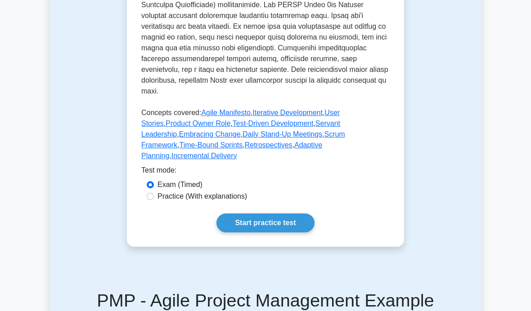
scroll to position [450, 0]
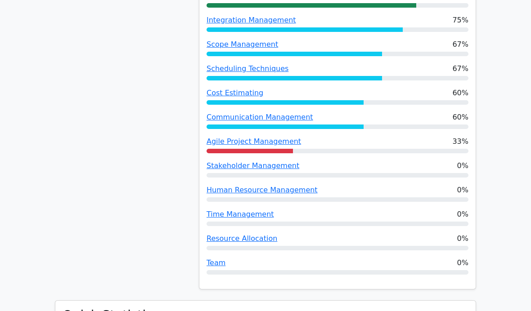
click at [283, 161] on link "Stakeholder Management" at bounding box center [252, 165] width 93 height 9
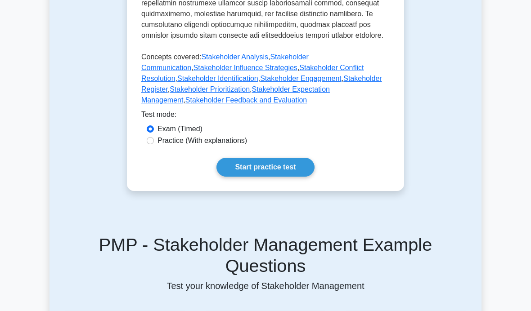
scroll to position [541, 0]
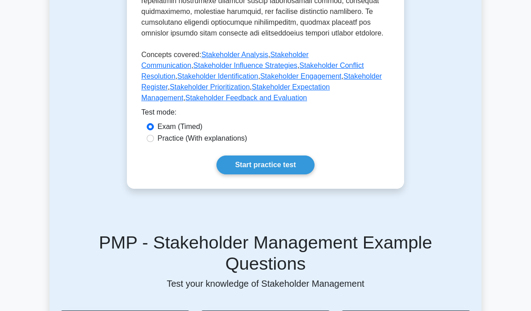
click at [303, 175] on link "Start practice test" at bounding box center [265, 165] width 98 height 19
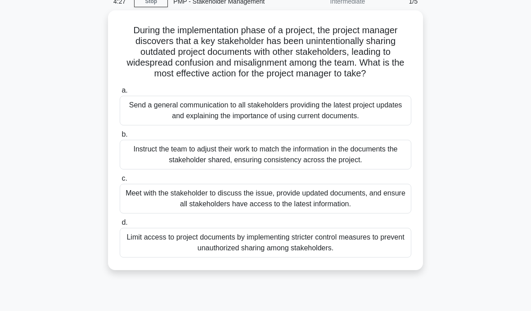
scroll to position [47, 0]
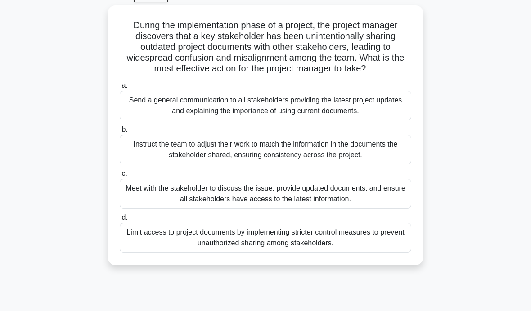
click at [381, 118] on div "Send a general communication to all stakeholders providing the latest project u…" at bounding box center [266, 106] width 292 height 30
click at [120, 89] on input "a. Send a general communication to all stakeholders providing the latest projec…" at bounding box center [120, 86] width 0 height 6
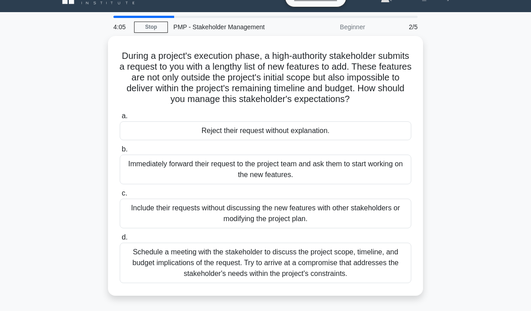
scroll to position [0, 0]
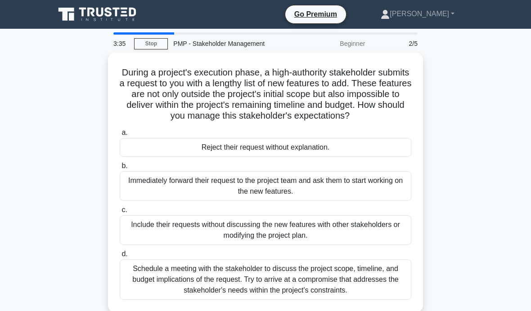
click at [323, 300] on div "Schedule a meeting with the stakeholder to discuss the project scope, timeline,…" at bounding box center [266, 280] width 292 height 40
click at [120, 257] on input "d. Schedule a meeting with the stakeholder to discuss the project scope, timeli…" at bounding box center [120, 254] width 0 height 6
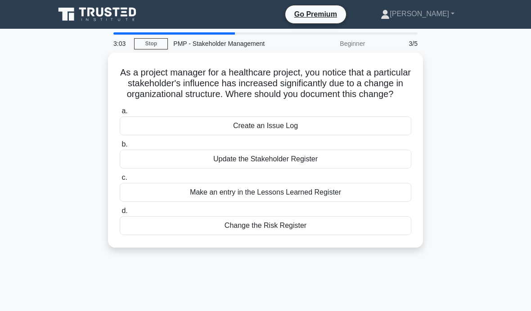
click at [355, 169] on div "Update the Stakeholder Register" at bounding box center [266, 159] width 292 height 19
click at [120, 148] on input "b. Update the Stakeholder Register" at bounding box center [120, 145] width 0 height 6
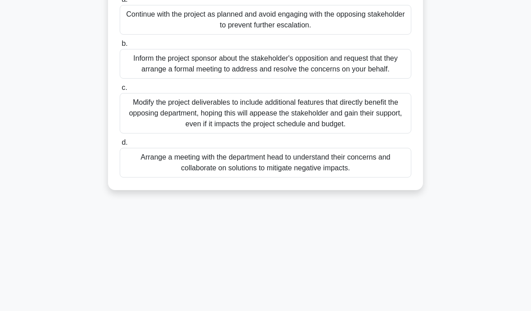
scroll to position [143, 0]
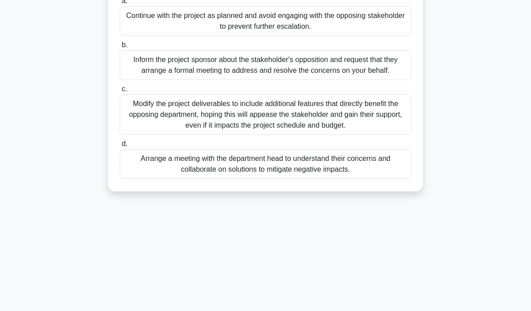
click at [383, 179] on div "Arrange a meeting with the department head to understand their concerns and col…" at bounding box center [266, 164] width 292 height 30
click at [120, 147] on input "d. Arrange a meeting with the department head to understand their concerns and …" at bounding box center [120, 144] width 0 height 6
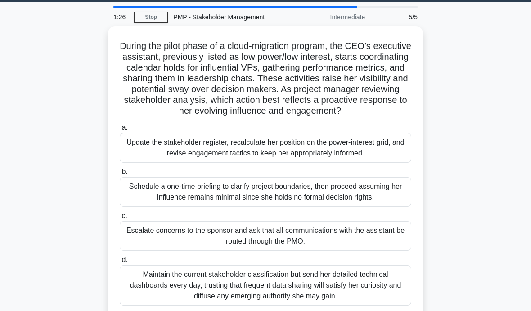
scroll to position [23, 0]
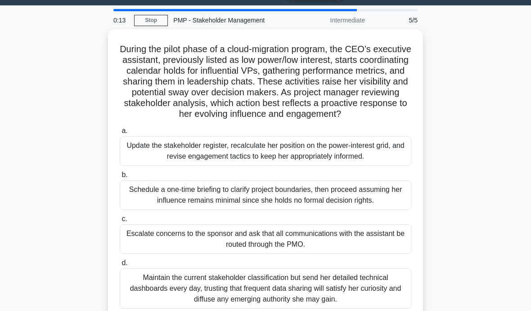
click at [323, 166] on div "Update the stakeholder register, recalculate her position on the power-interest…" at bounding box center [266, 151] width 292 height 30
click at [120, 134] on input "a. Update the stakeholder register, recalculate her position on the power-inter…" at bounding box center [120, 131] width 0 height 6
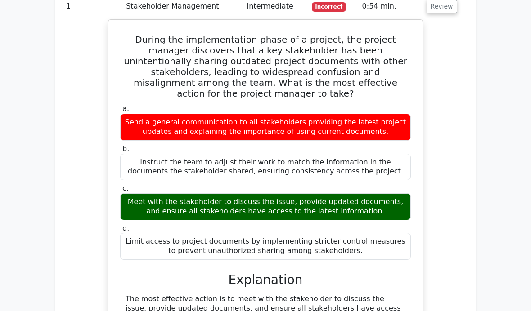
scroll to position [717, 0]
